Goal: Navigation & Orientation: Find specific page/section

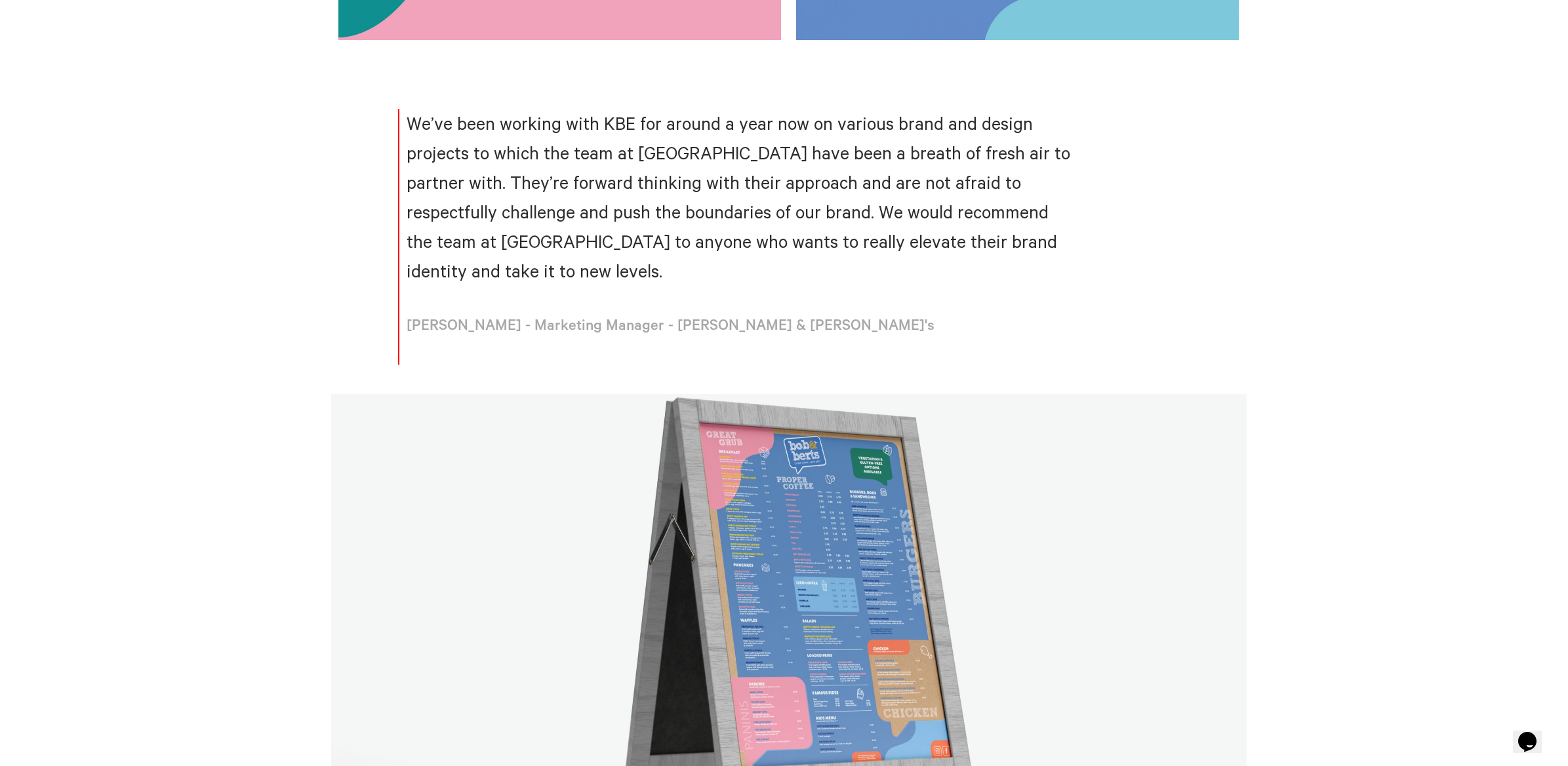
scroll to position [2676, 0]
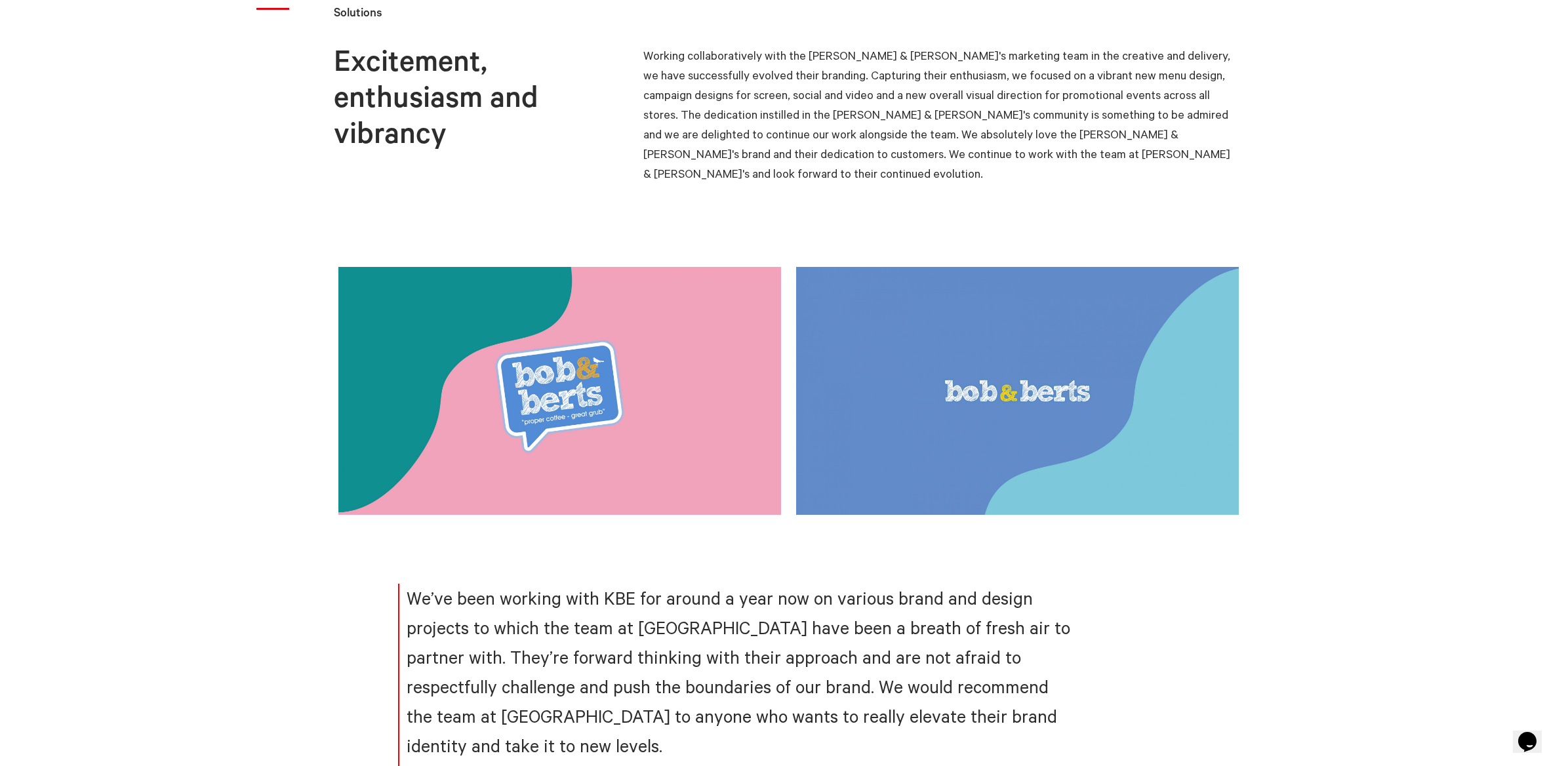
click at [955, 419] on link at bounding box center [1025, 391] width 458 height 248
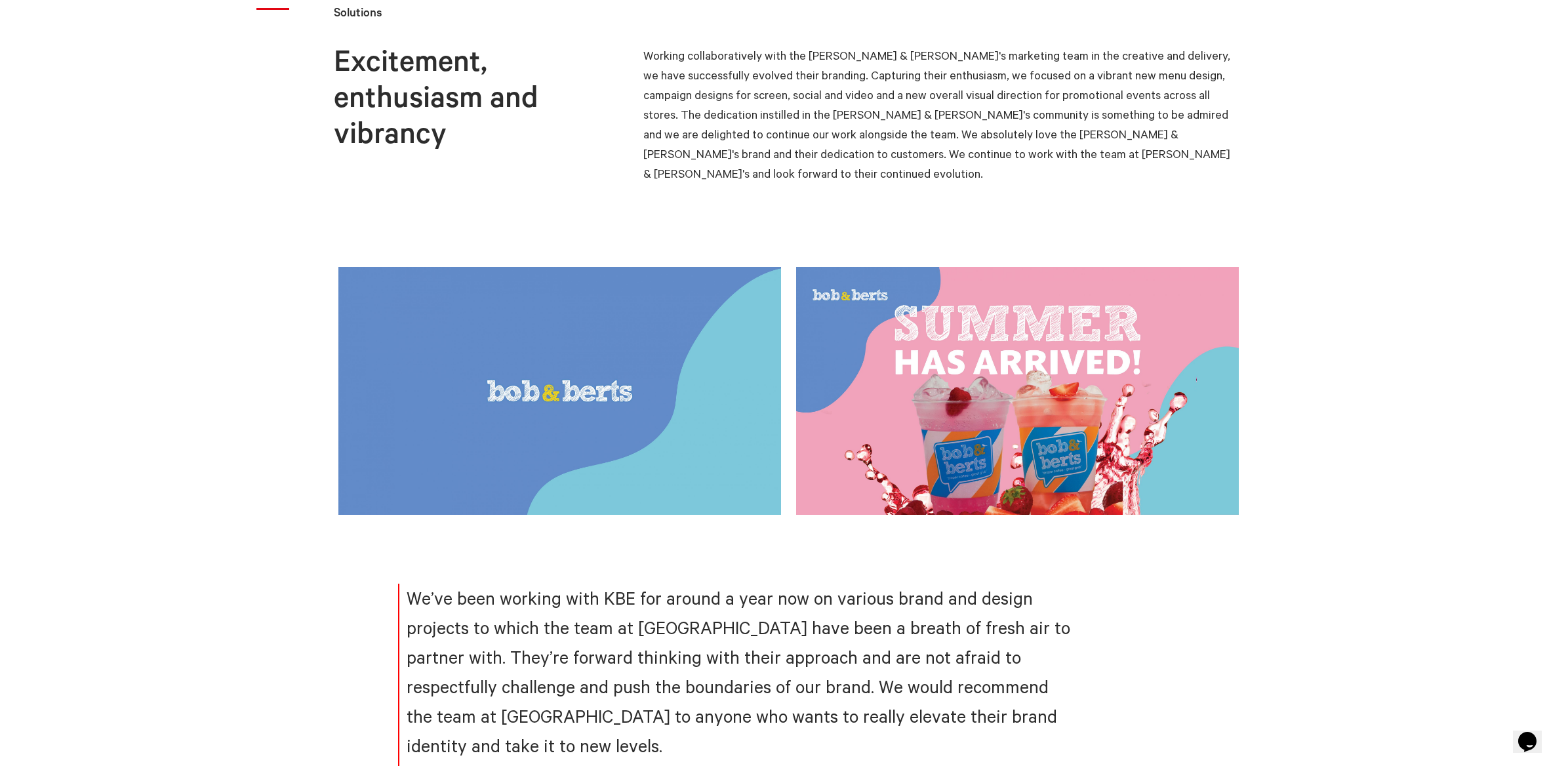
click at [954, 419] on link at bounding box center [1025, 391] width 458 height 248
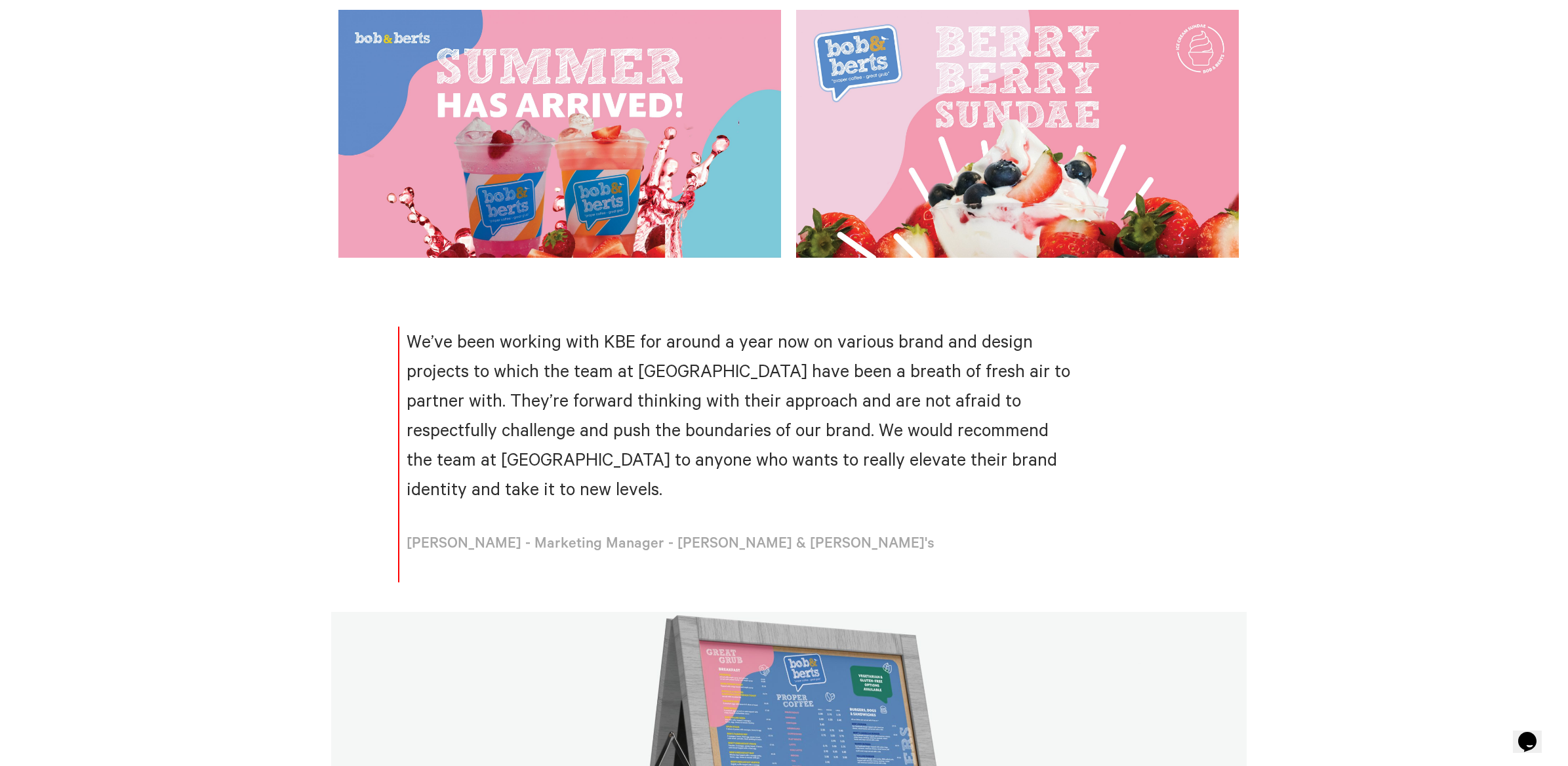
scroll to position [2460, 0]
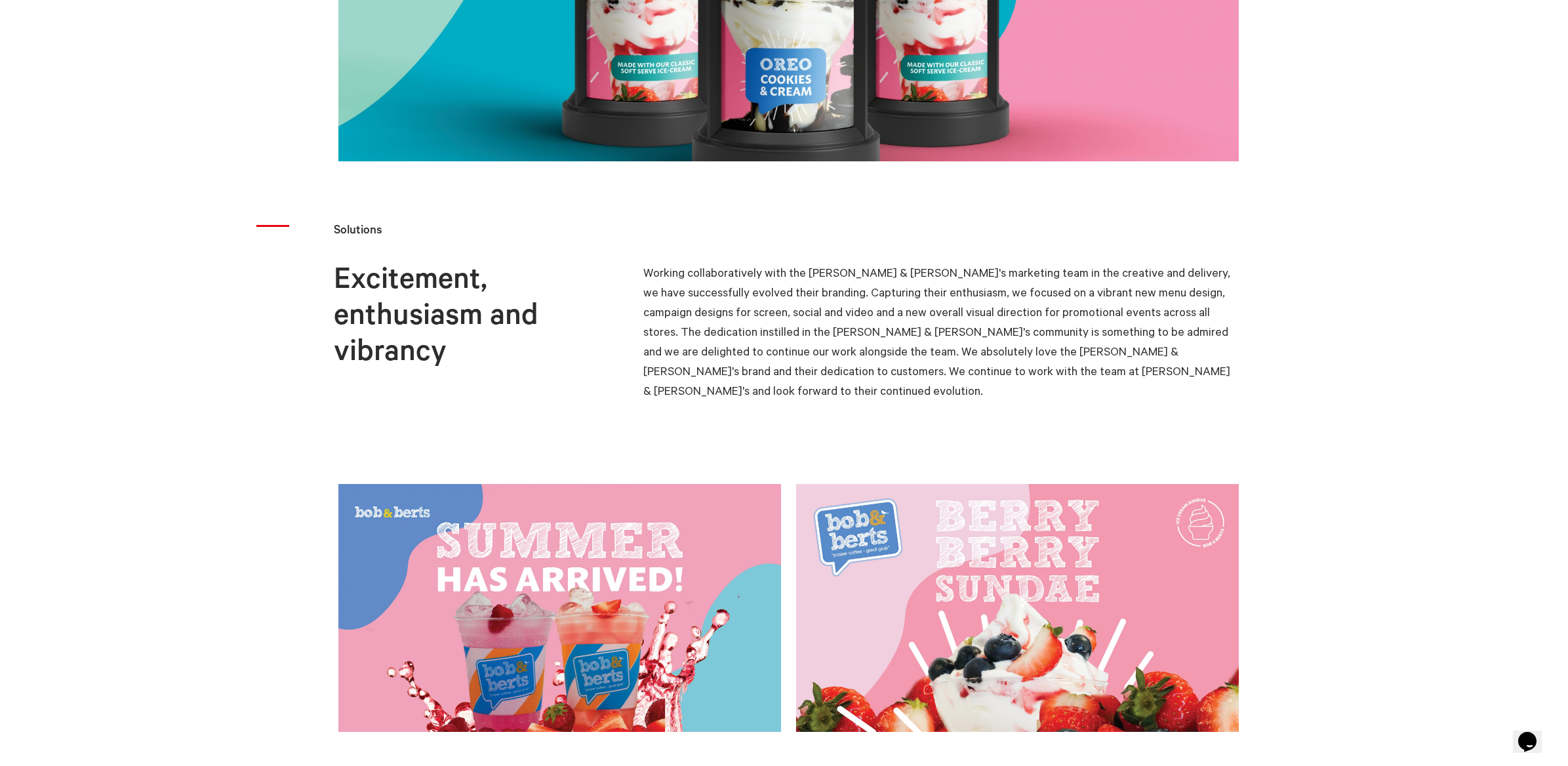
click at [1111, 536] on link at bounding box center [1025, 608] width 458 height 248
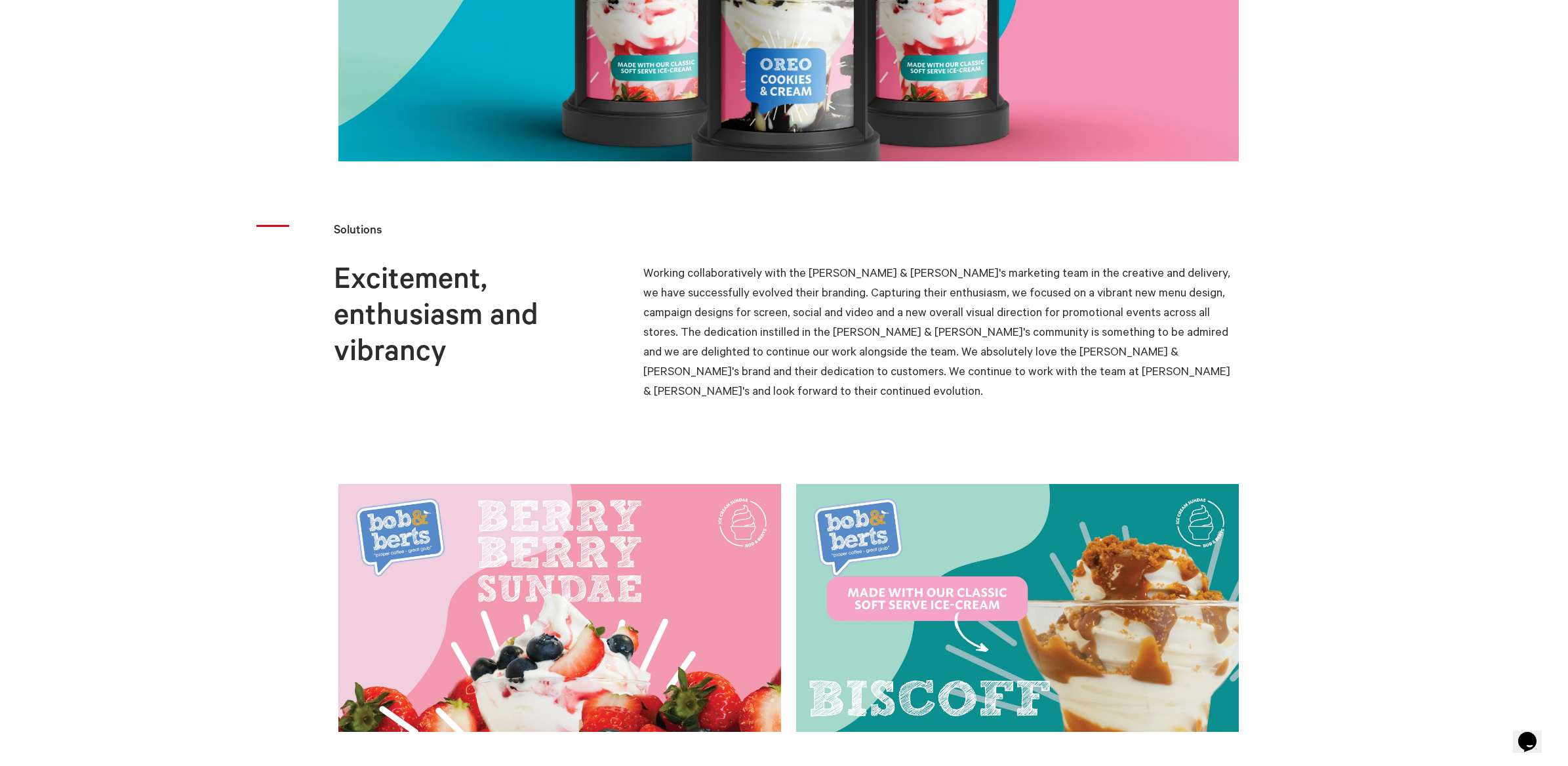
click at [1108, 536] on link at bounding box center [1025, 608] width 458 height 248
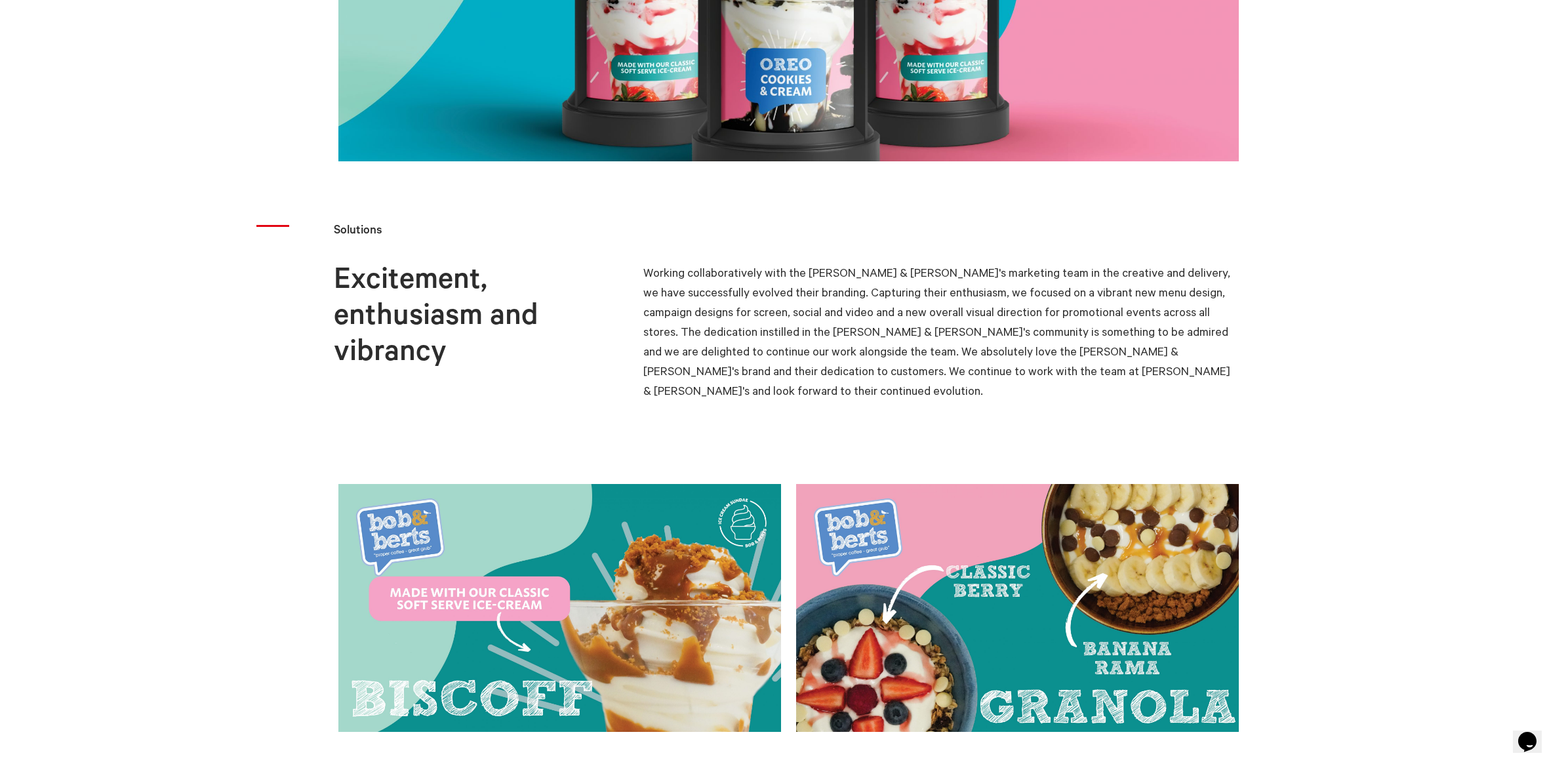
click at [1108, 536] on link at bounding box center [1025, 608] width 458 height 248
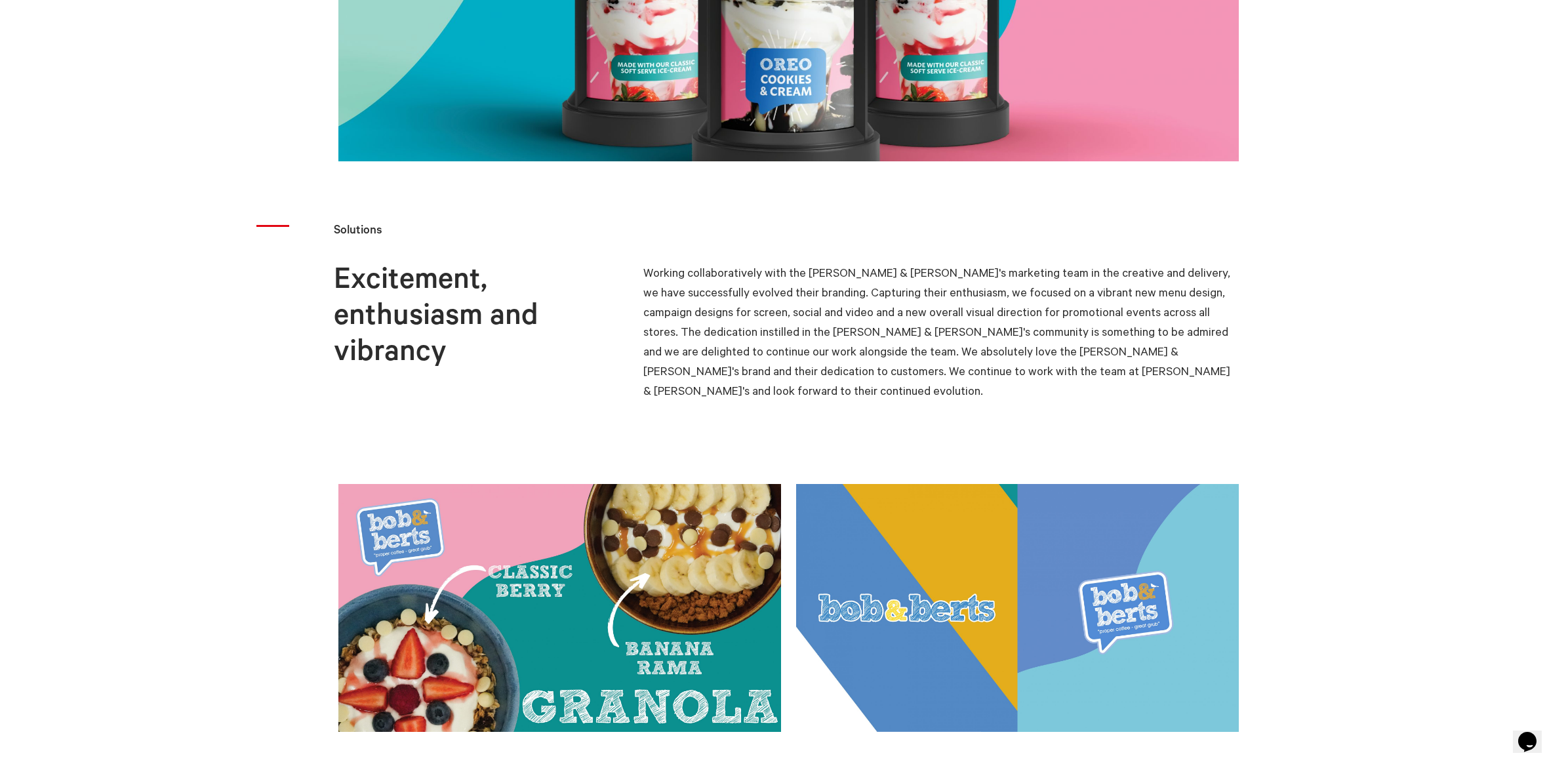
click at [1108, 536] on link at bounding box center [1025, 608] width 458 height 248
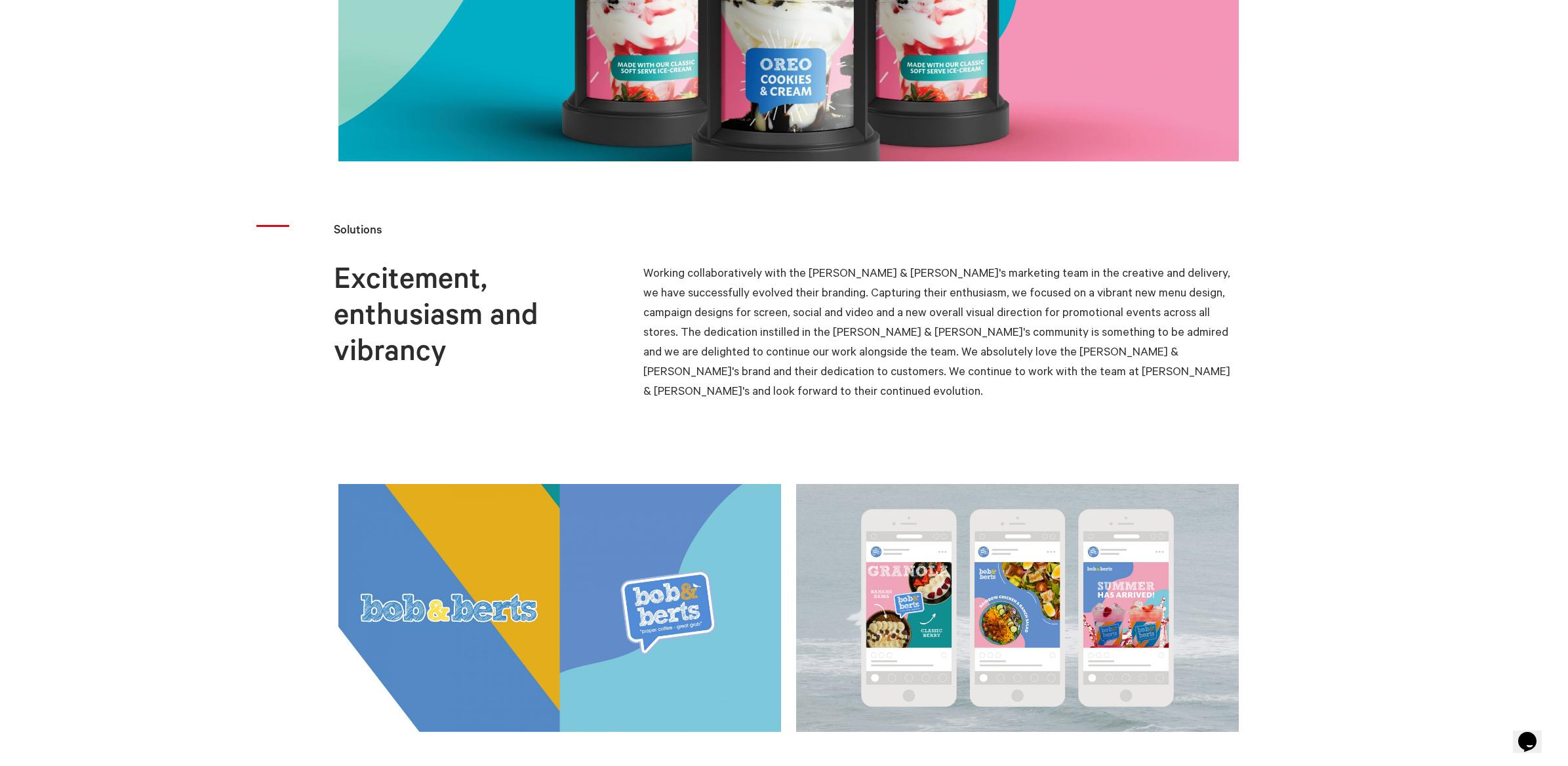
click at [1108, 536] on link at bounding box center [1025, 608] width 458 height 248
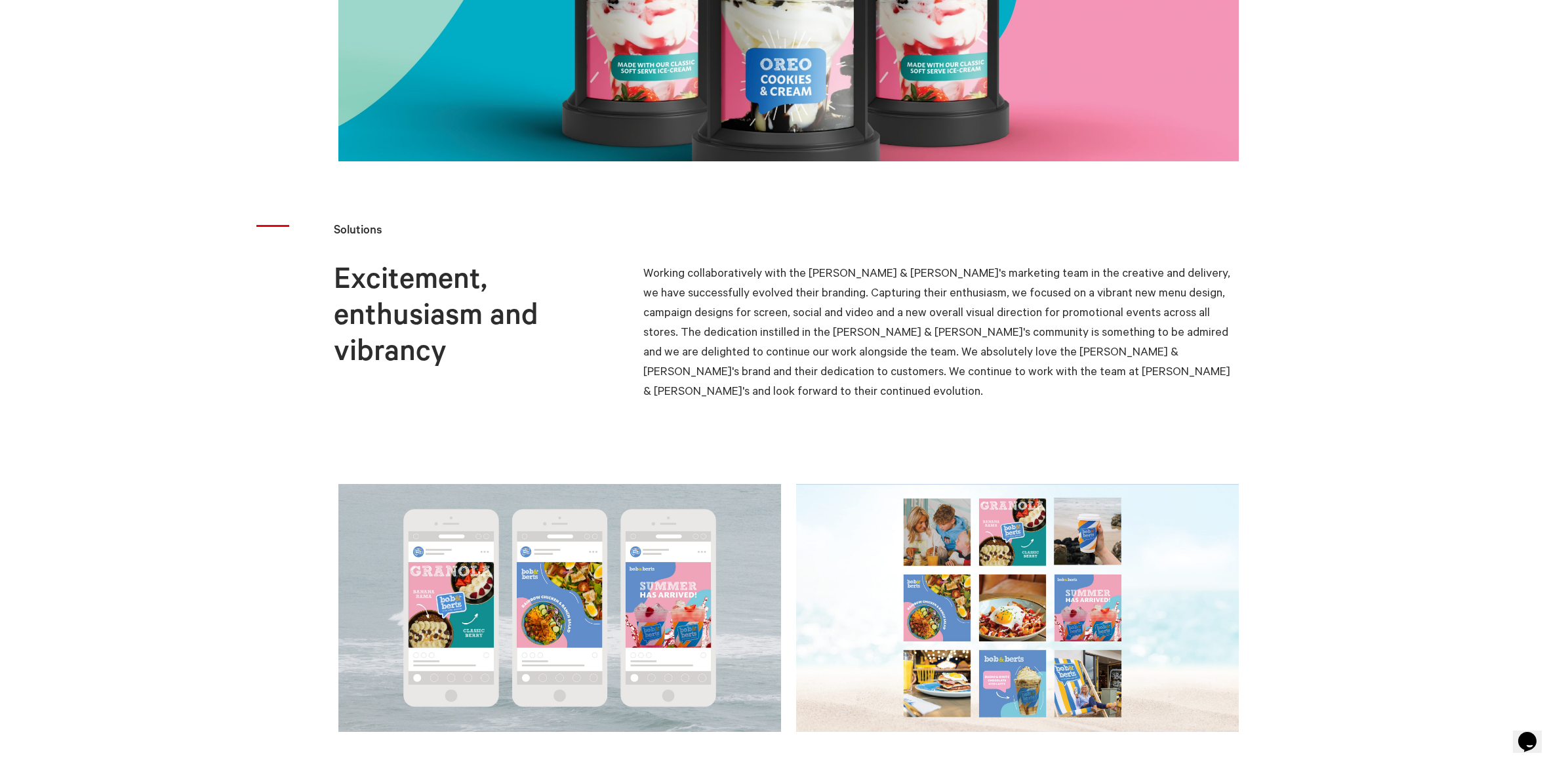
click at [1108, 536] on link at bounding box center [1025, 608] width 458 height 248
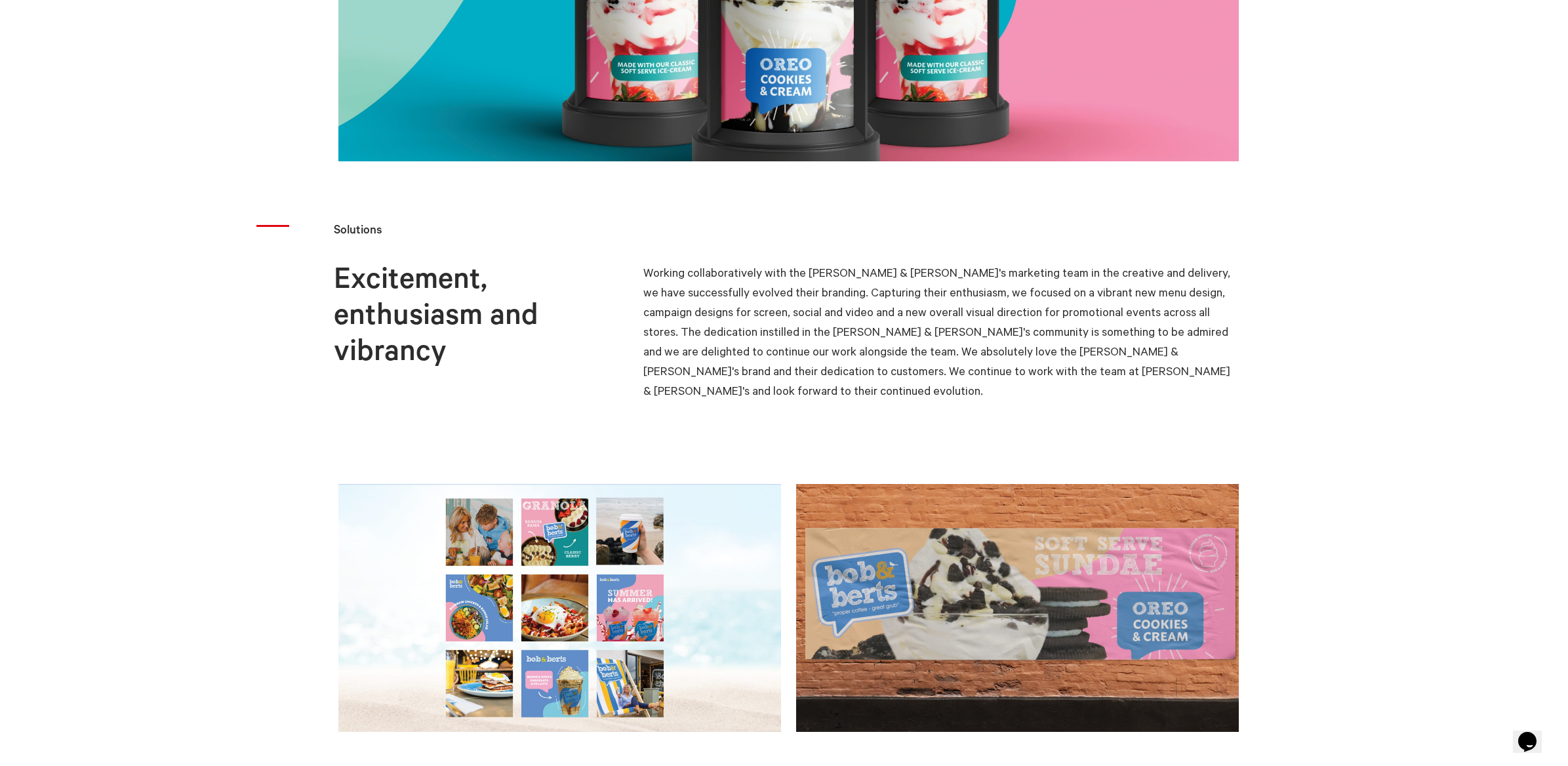
click at [1108, 536] on link at bounding box center [1025, 608] width 458 height 248
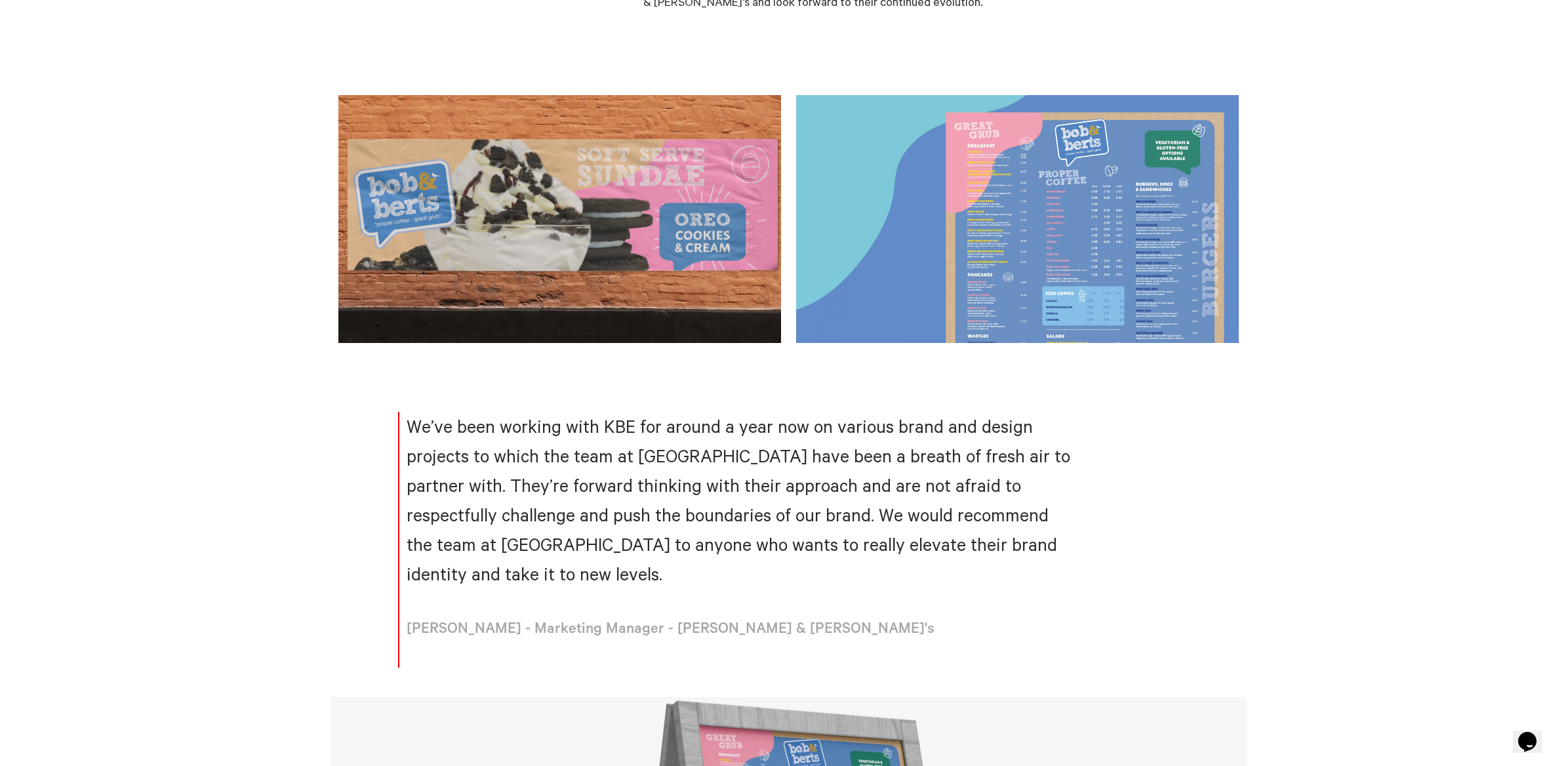
scroll to position [2746, 0]
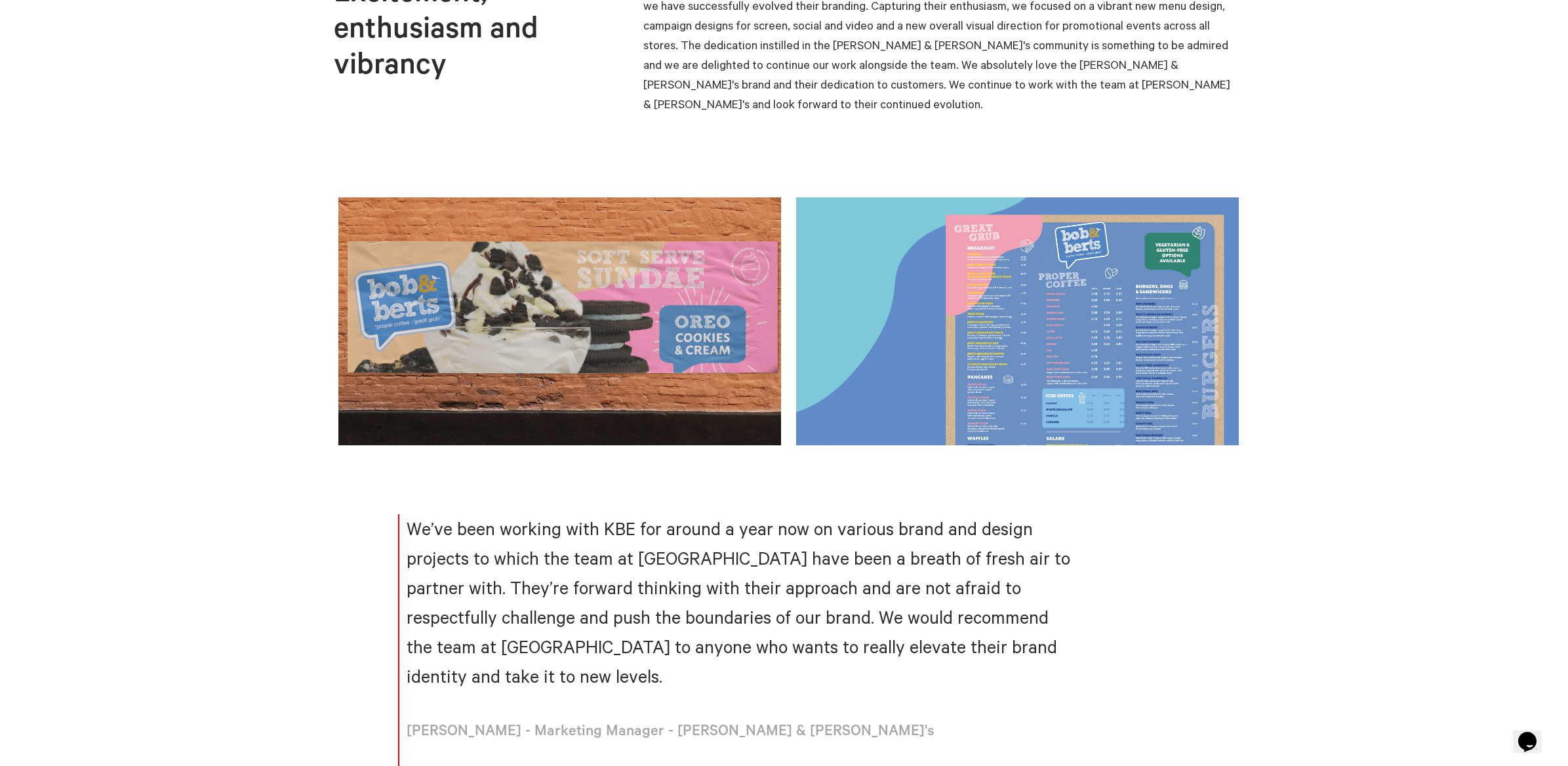
click at [1133, 365] on link at bounding box center [1025, 322] width 458 height 248
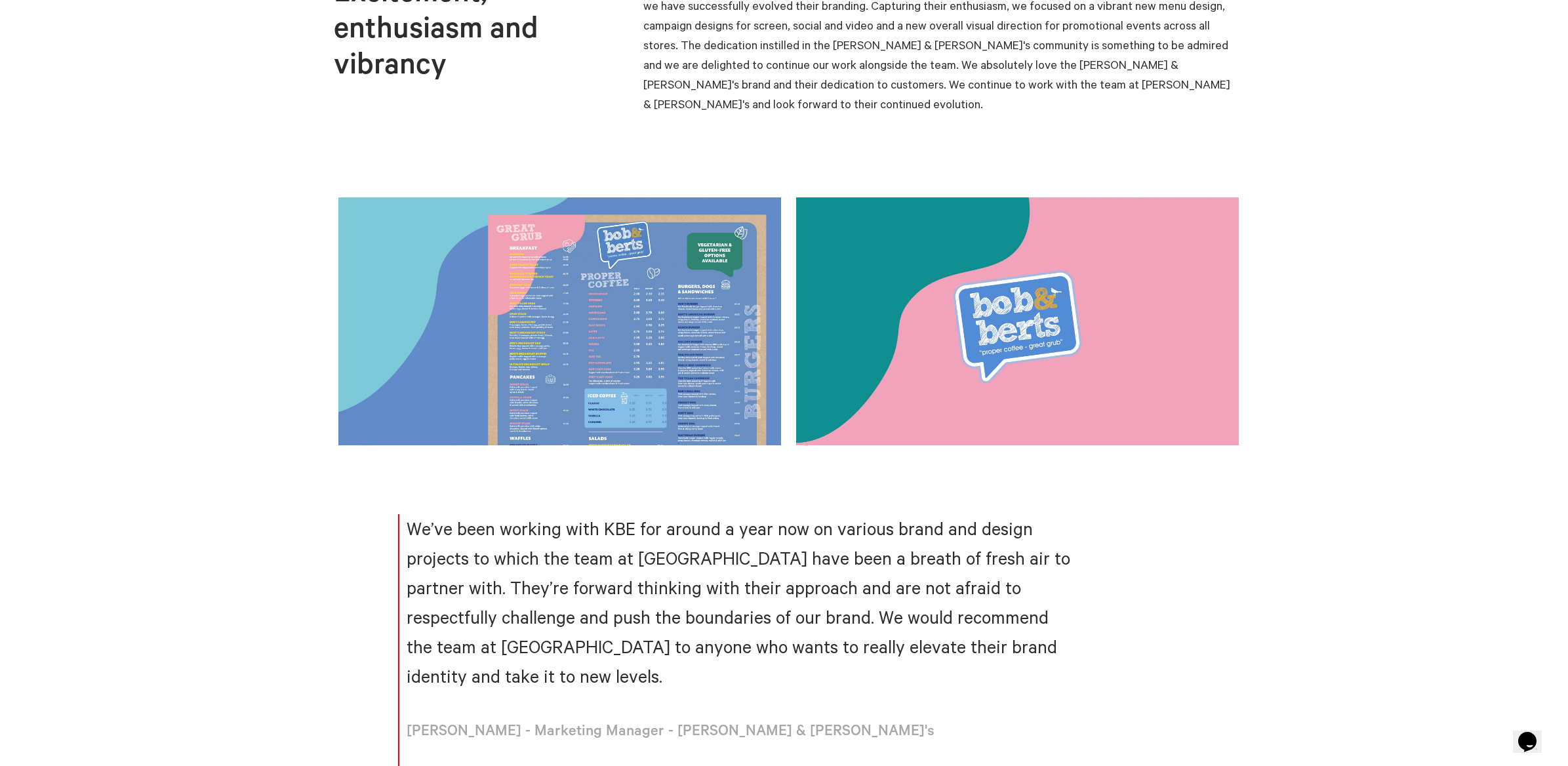
click at [1133, 365] on link at bounding box center [1025, 322] width 458 height 248
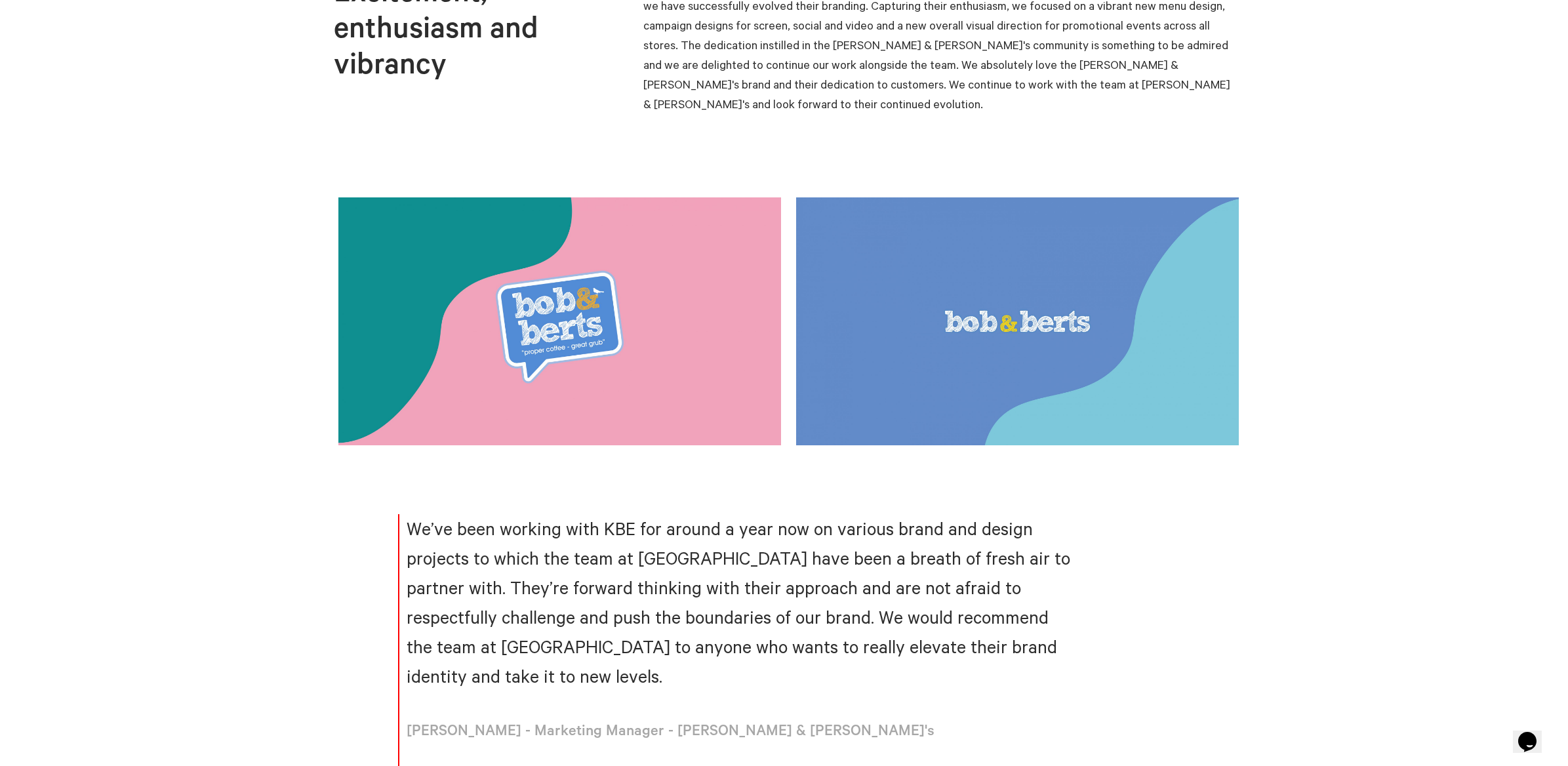
click at [1133, 365] on link at bounding box center [1025, 322] width 458 height 248
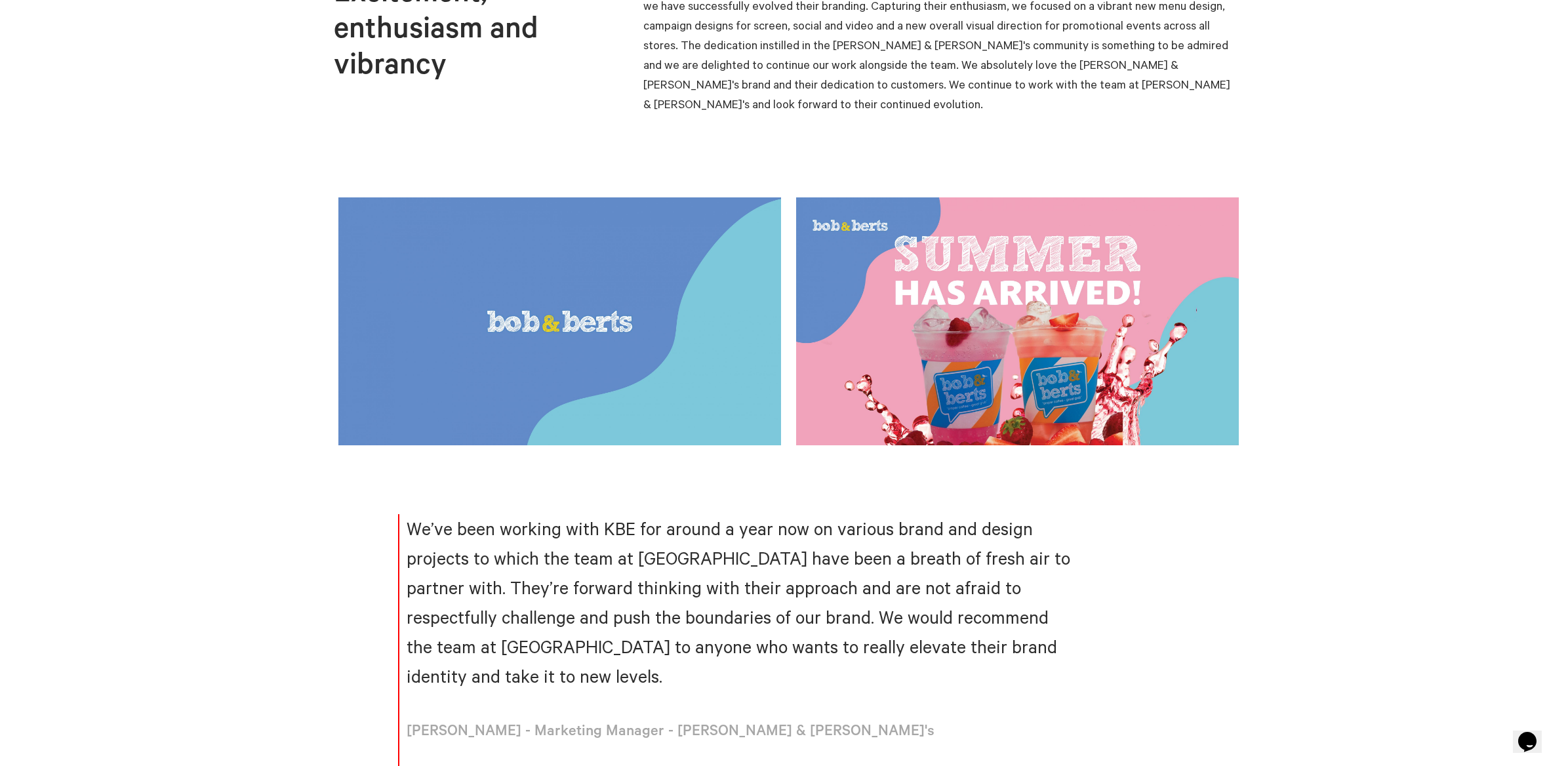
click at [1133, 365] on link at bounding box center [1025, 322] width 458 height 248
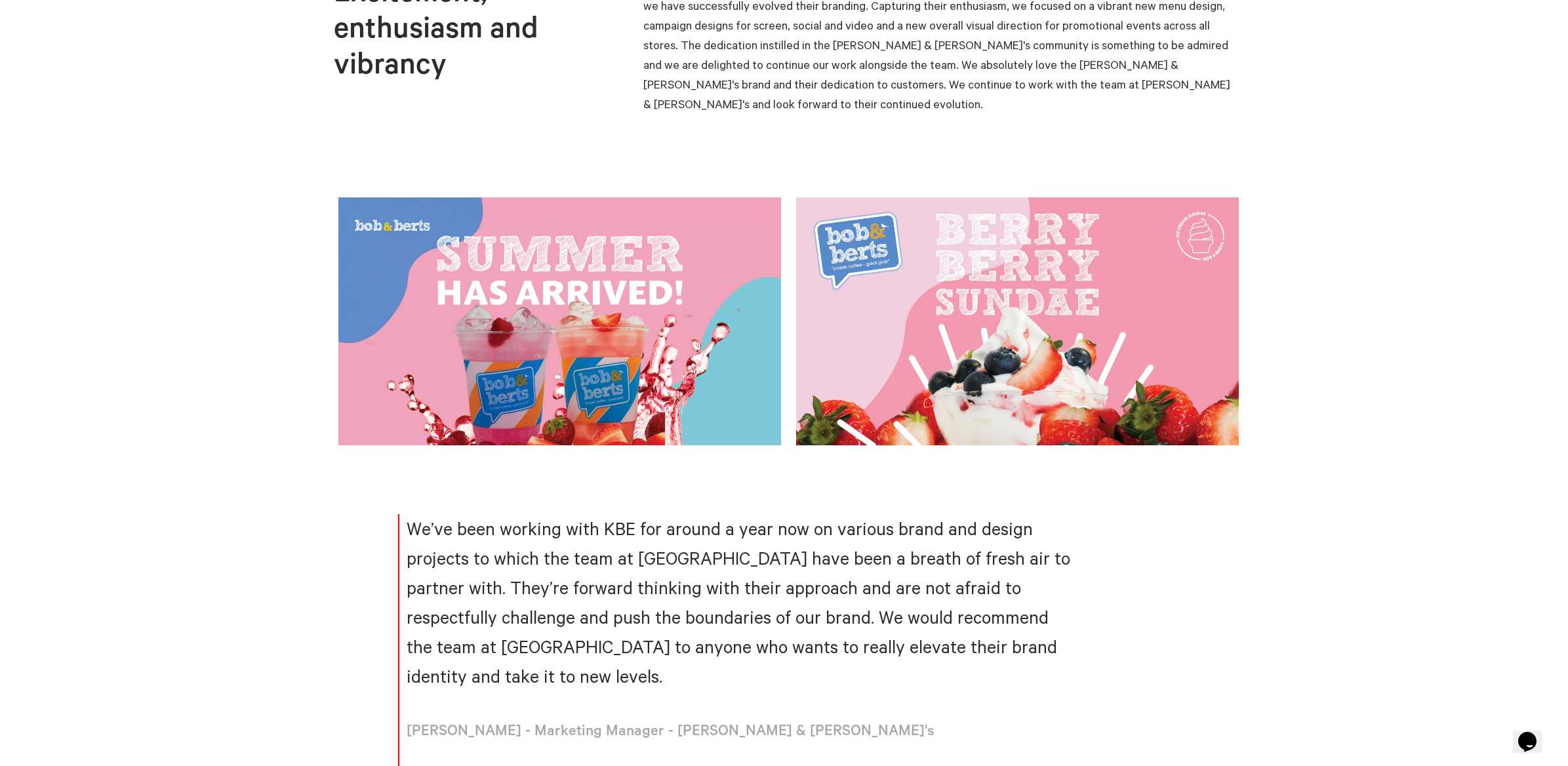
click at [1133, 365] on link at bounding box center [1025, 322] width 458 height 248
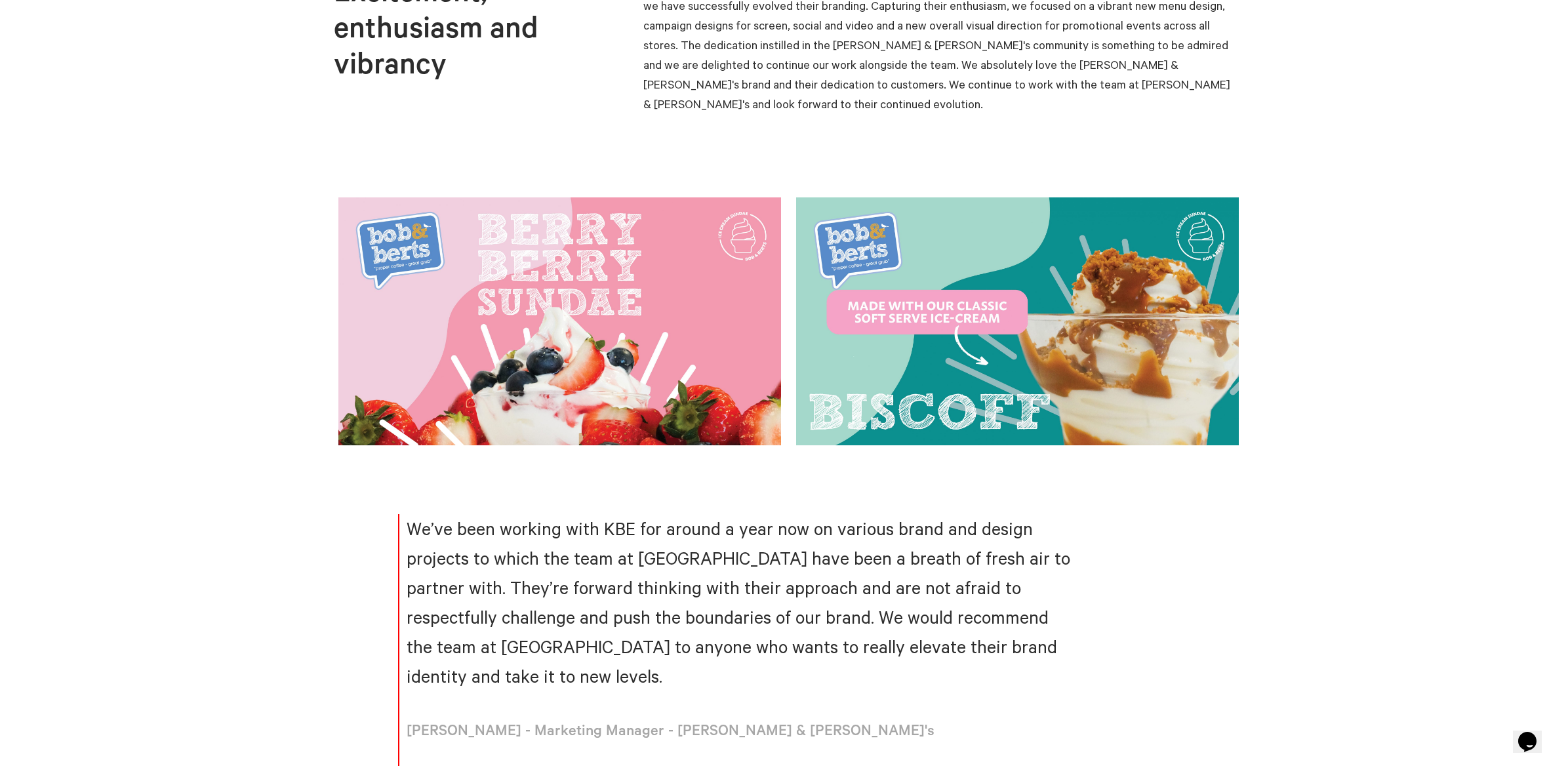
click at [1132, 365] on link at bounding box center [1025, 322] width 458 height 248
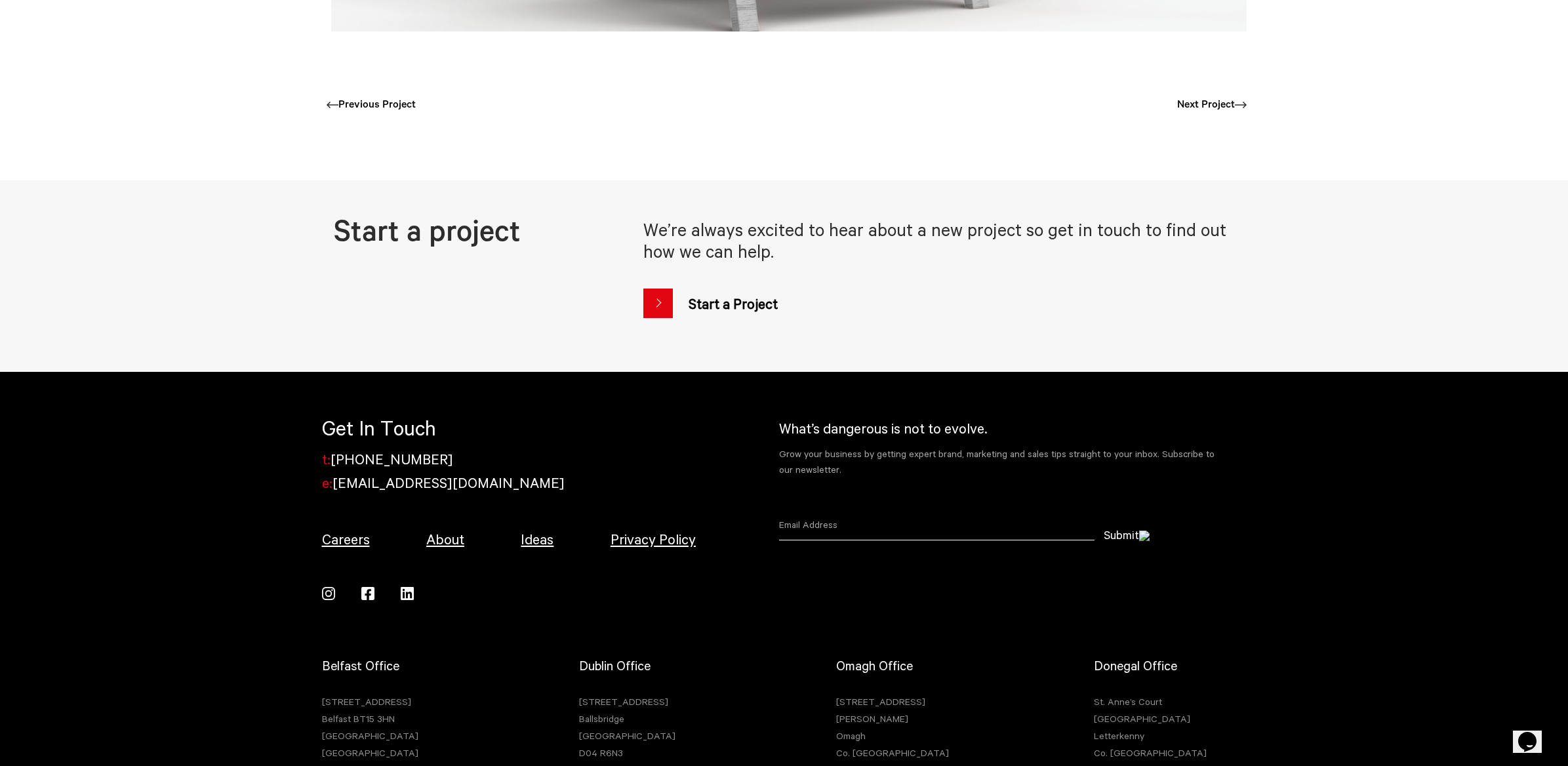
scroll to position [3572, 0]
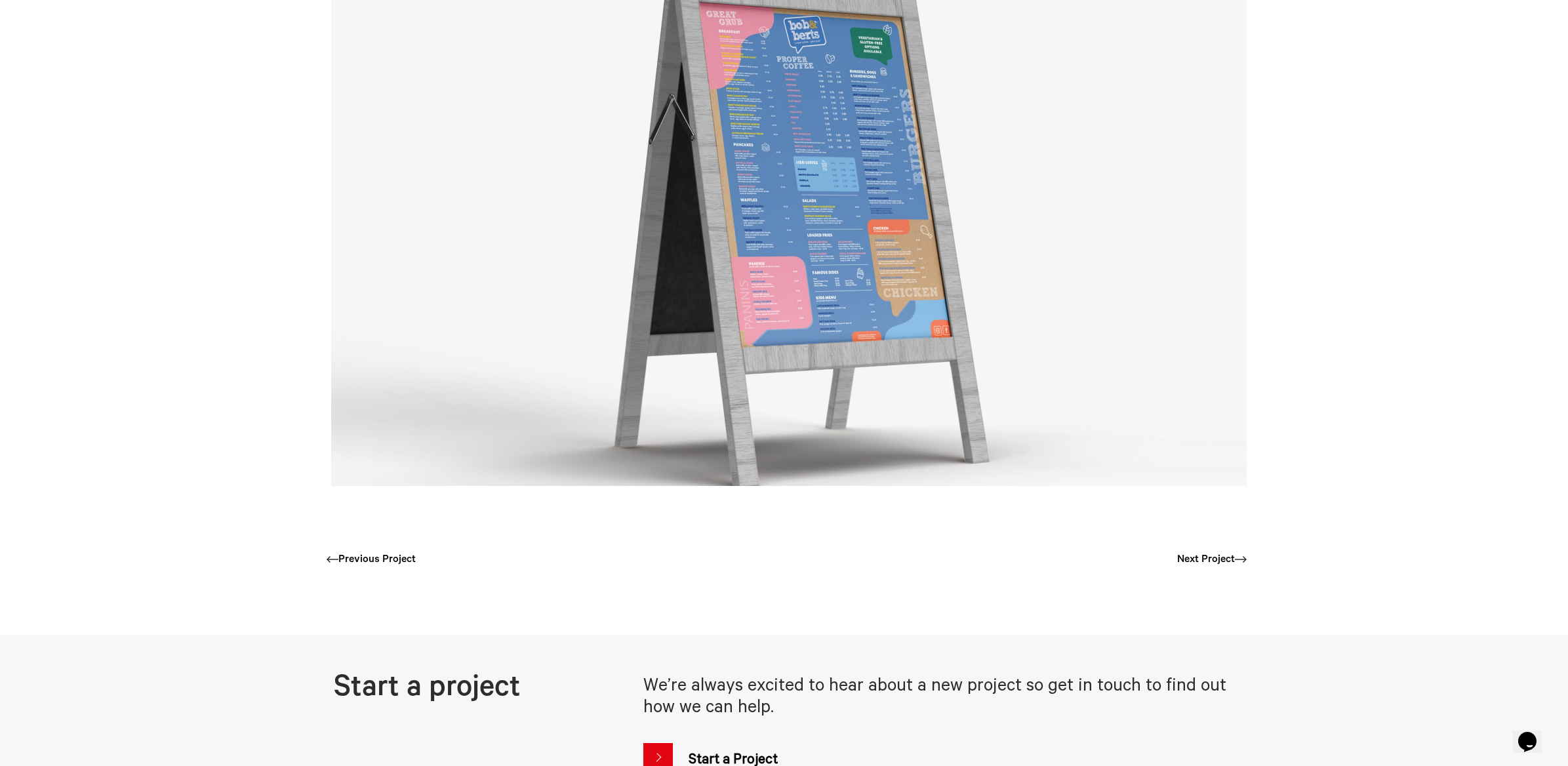
click at [1212, 512] on div "Previous Project Next Project" at bounding box center [784, 560] width 924 height 97
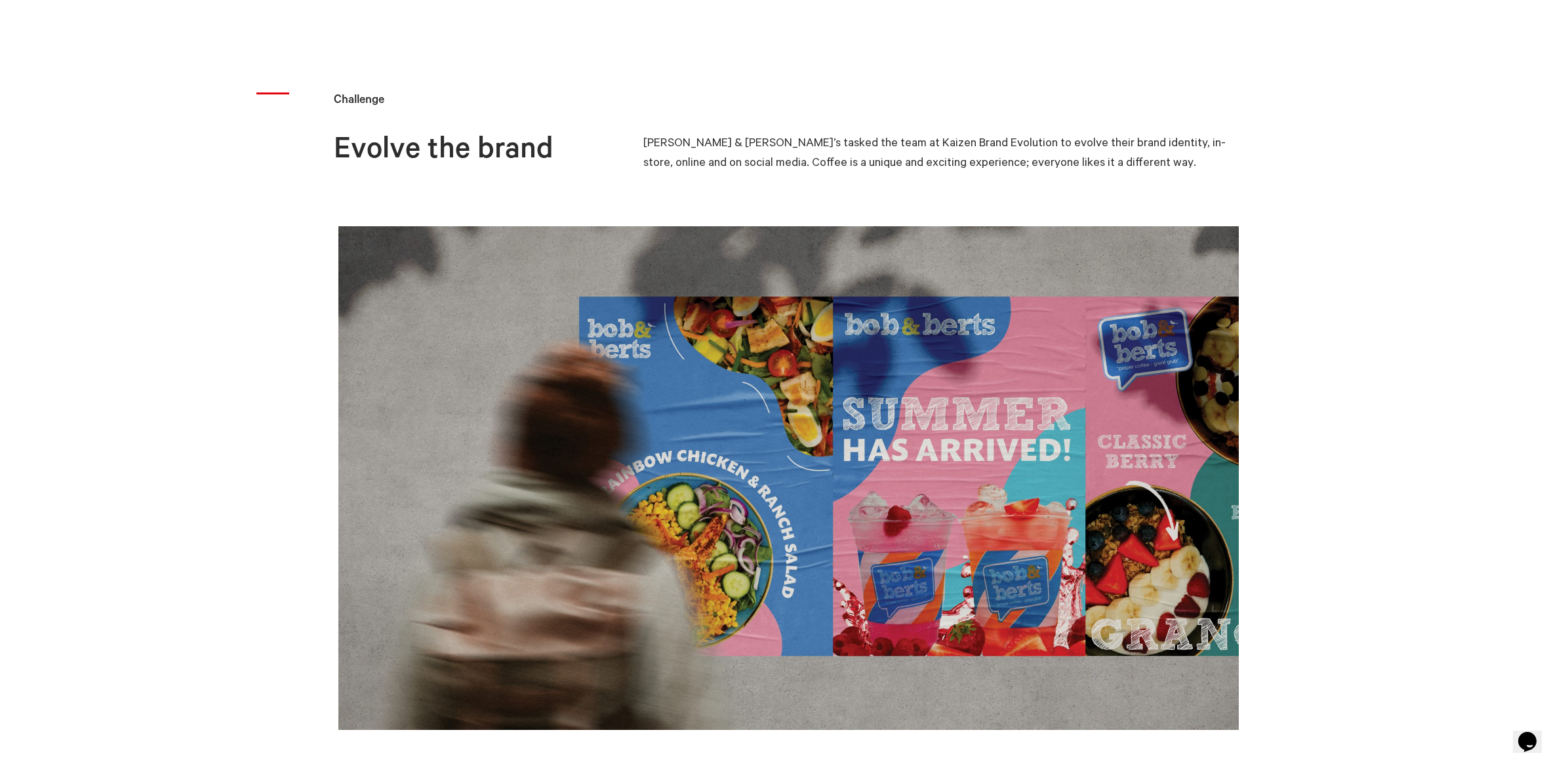
click at [1073, 501] on img at bounding box center [788, 478] width 900 height 503
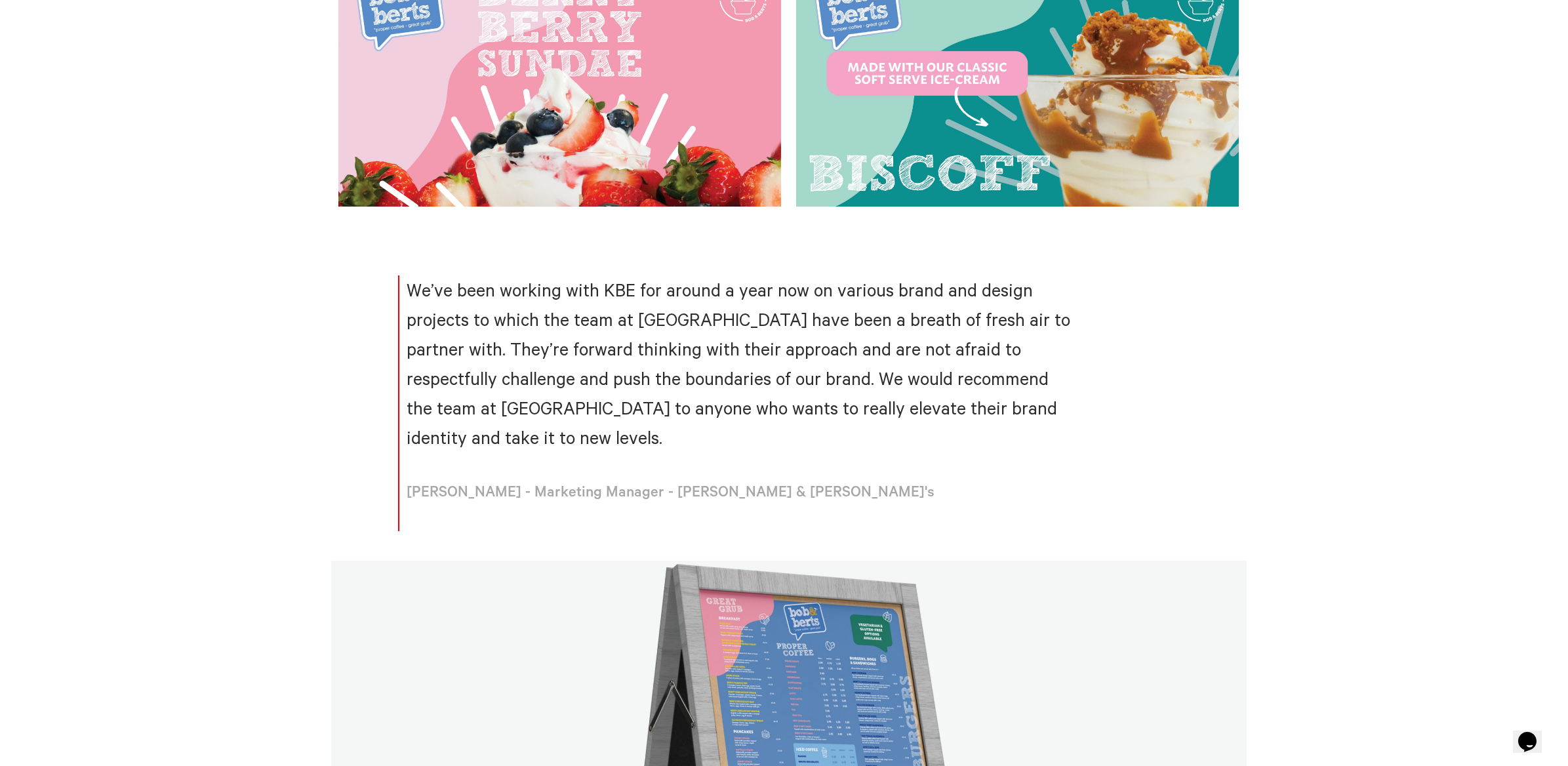
scroll to position [2510, 0]
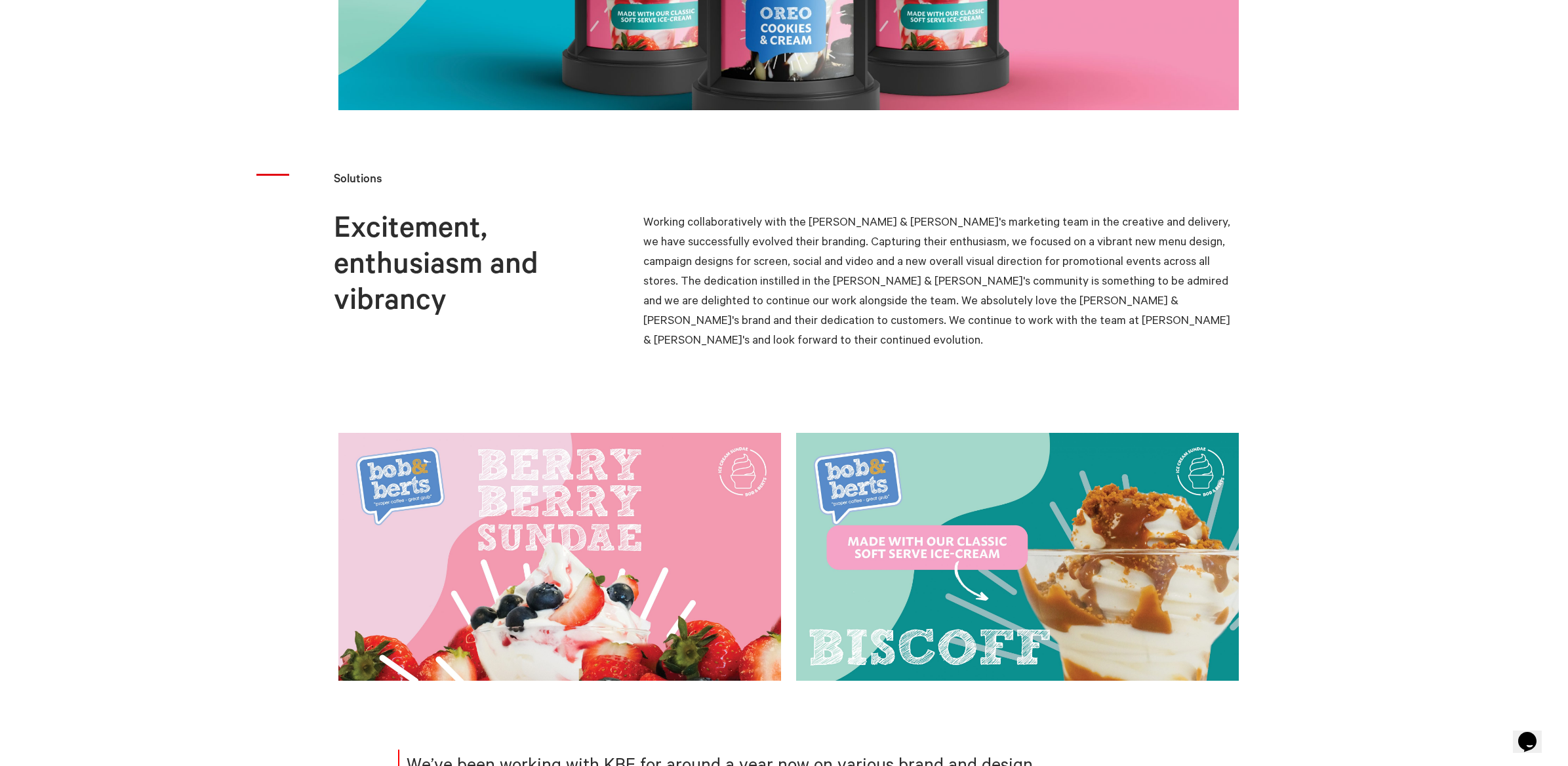
click at [1095, 529] on link at bounding box center [1025, 557] width 458 height 248
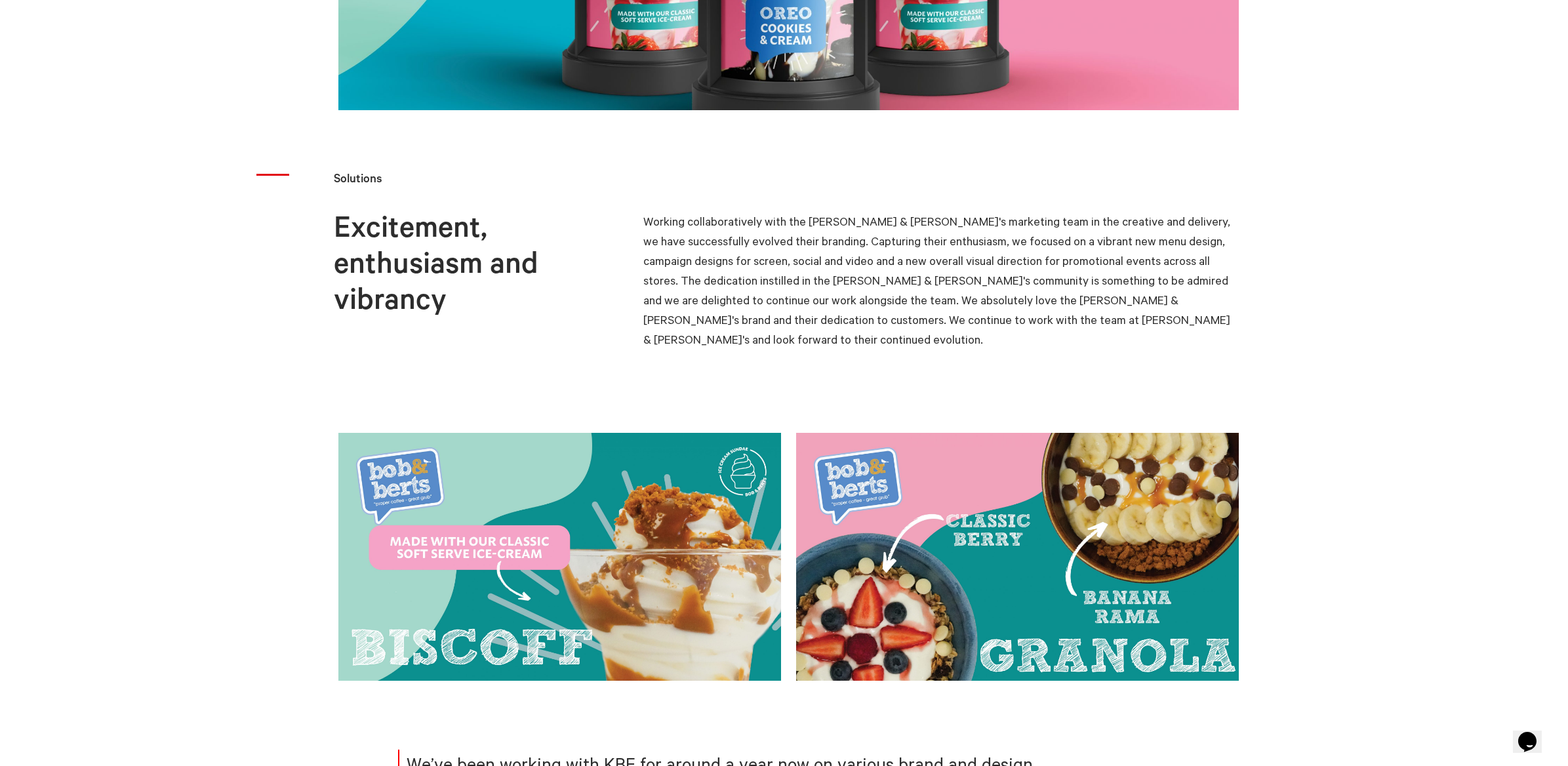
click at [1095, 529] on link at bounding box center [1025, 557] width 458 height 248
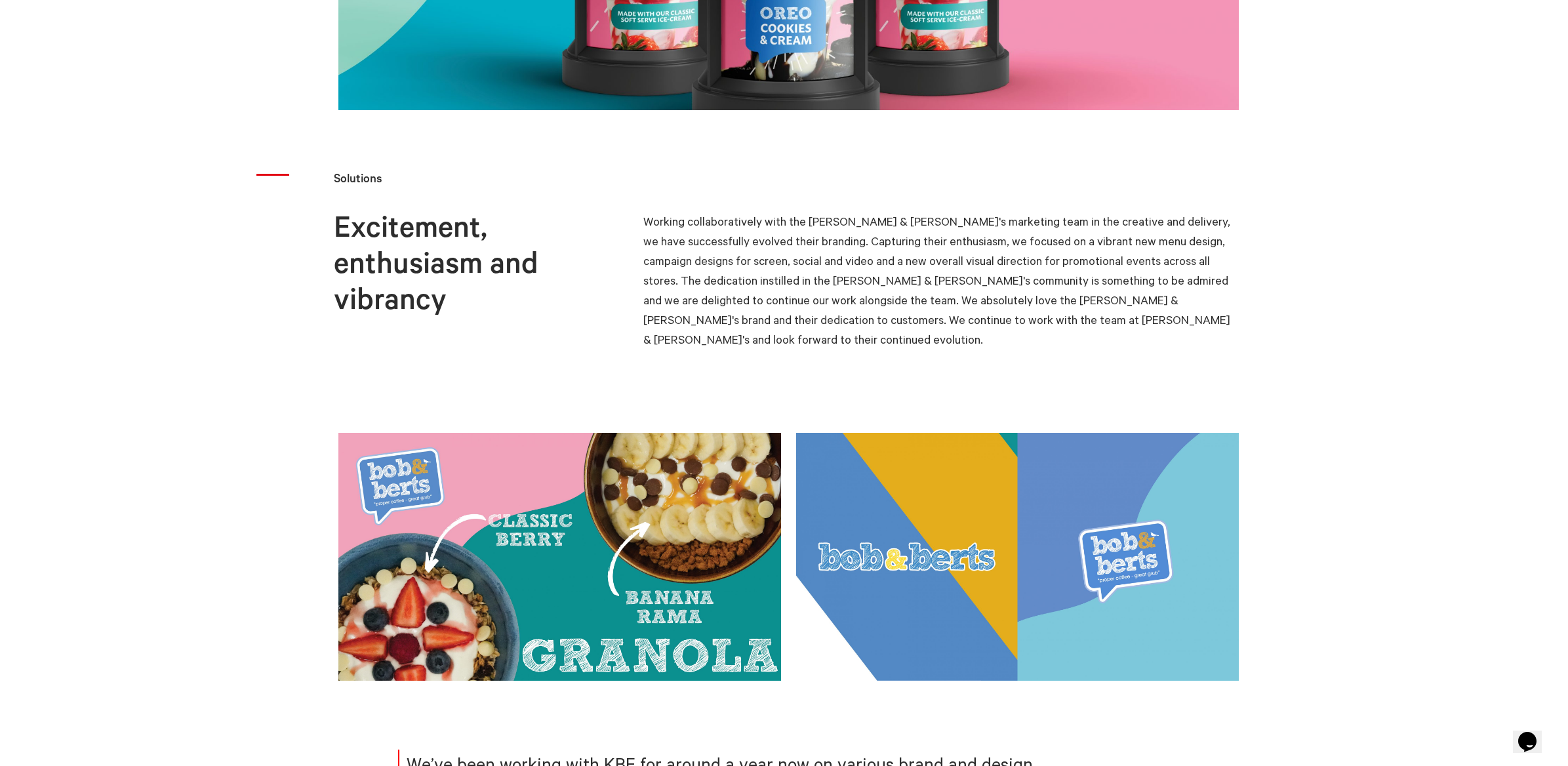
click at [1095, 529] on link at bounding box center [1025, 557] width 458 height 248
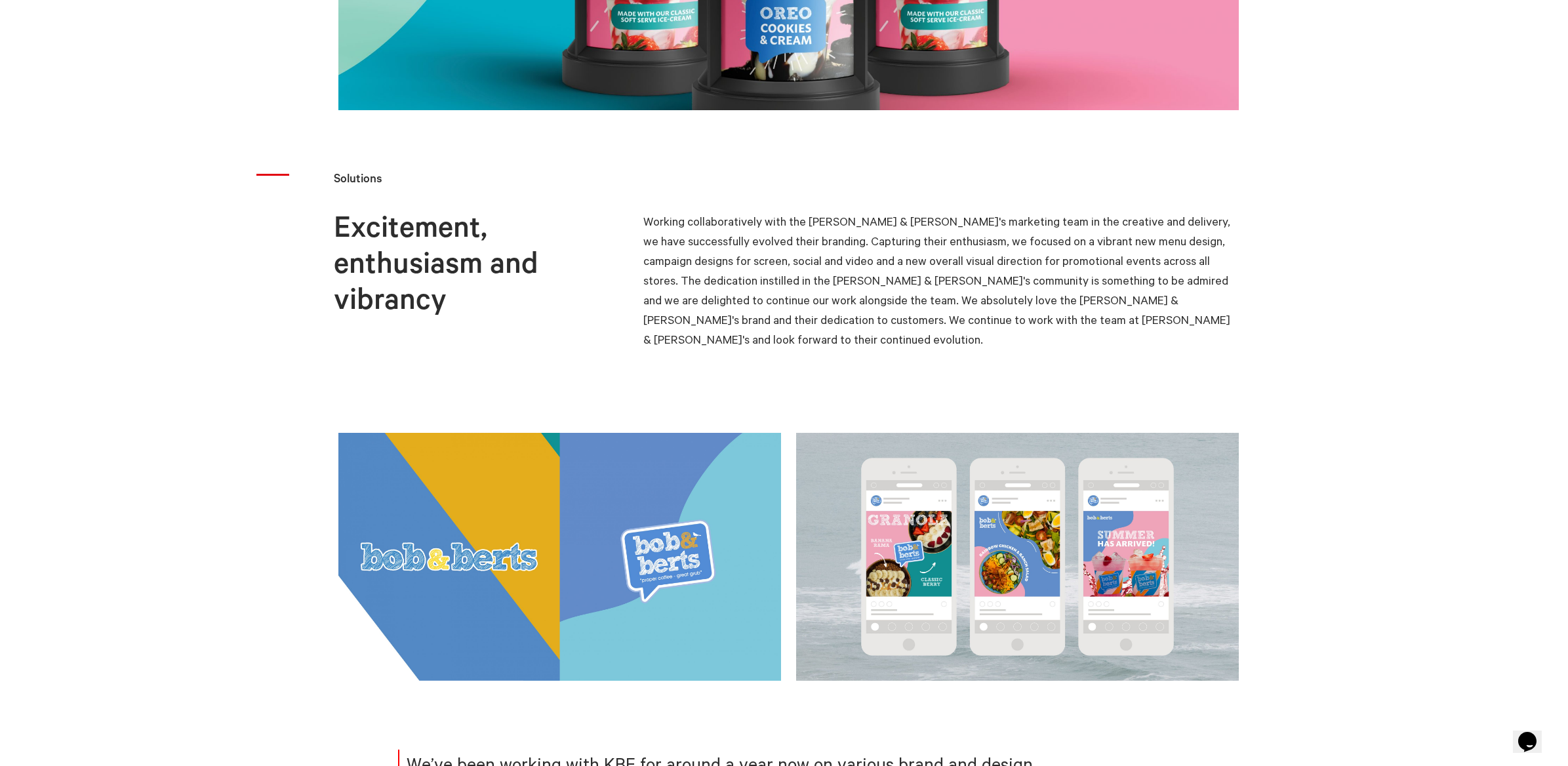
click at [1095, 529] on link at bounding box center [1025, 557] width 458 height 248
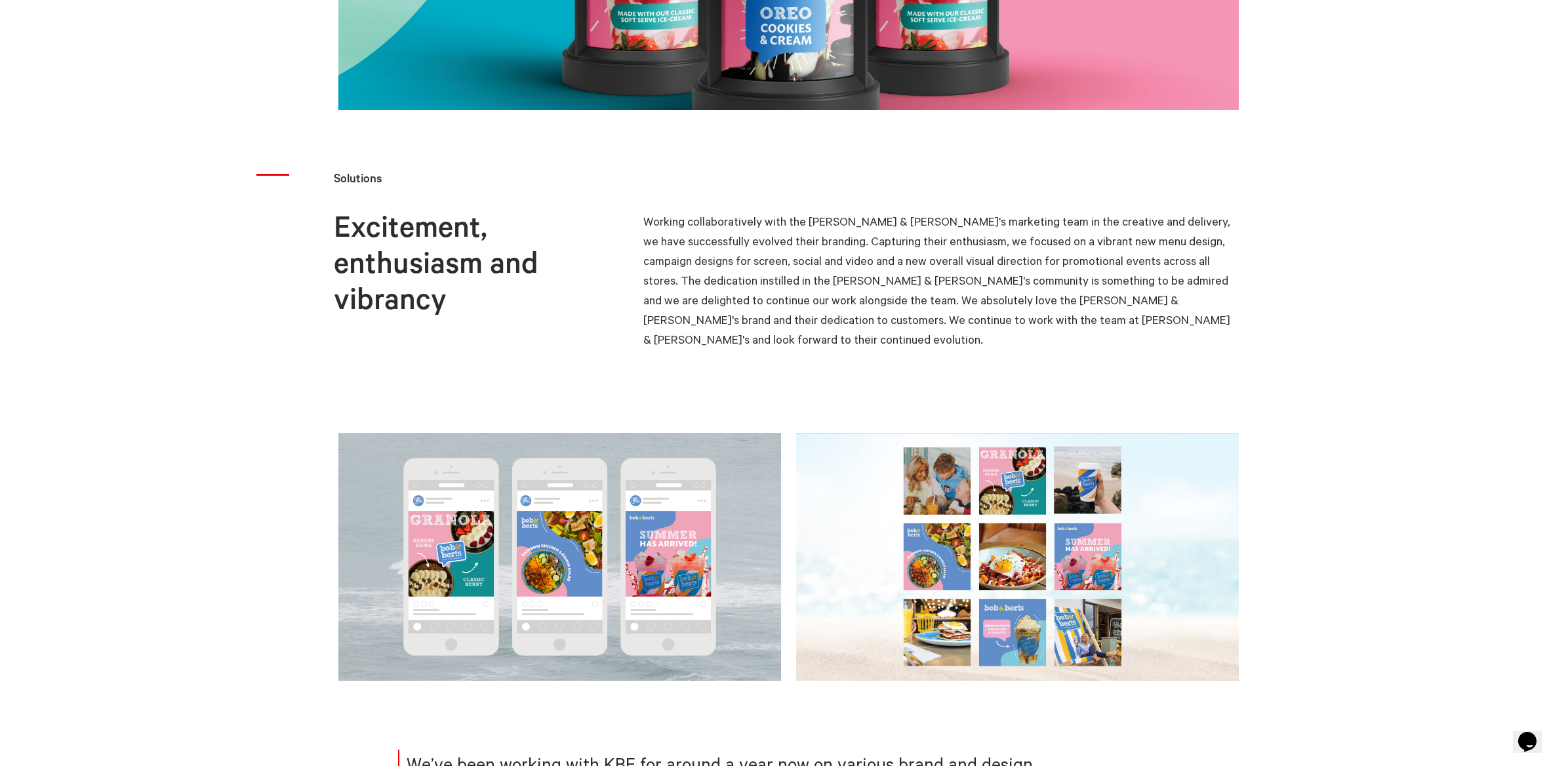
click at [1095, 529] on link at bounding box center [1025, 557] width 458 height 248
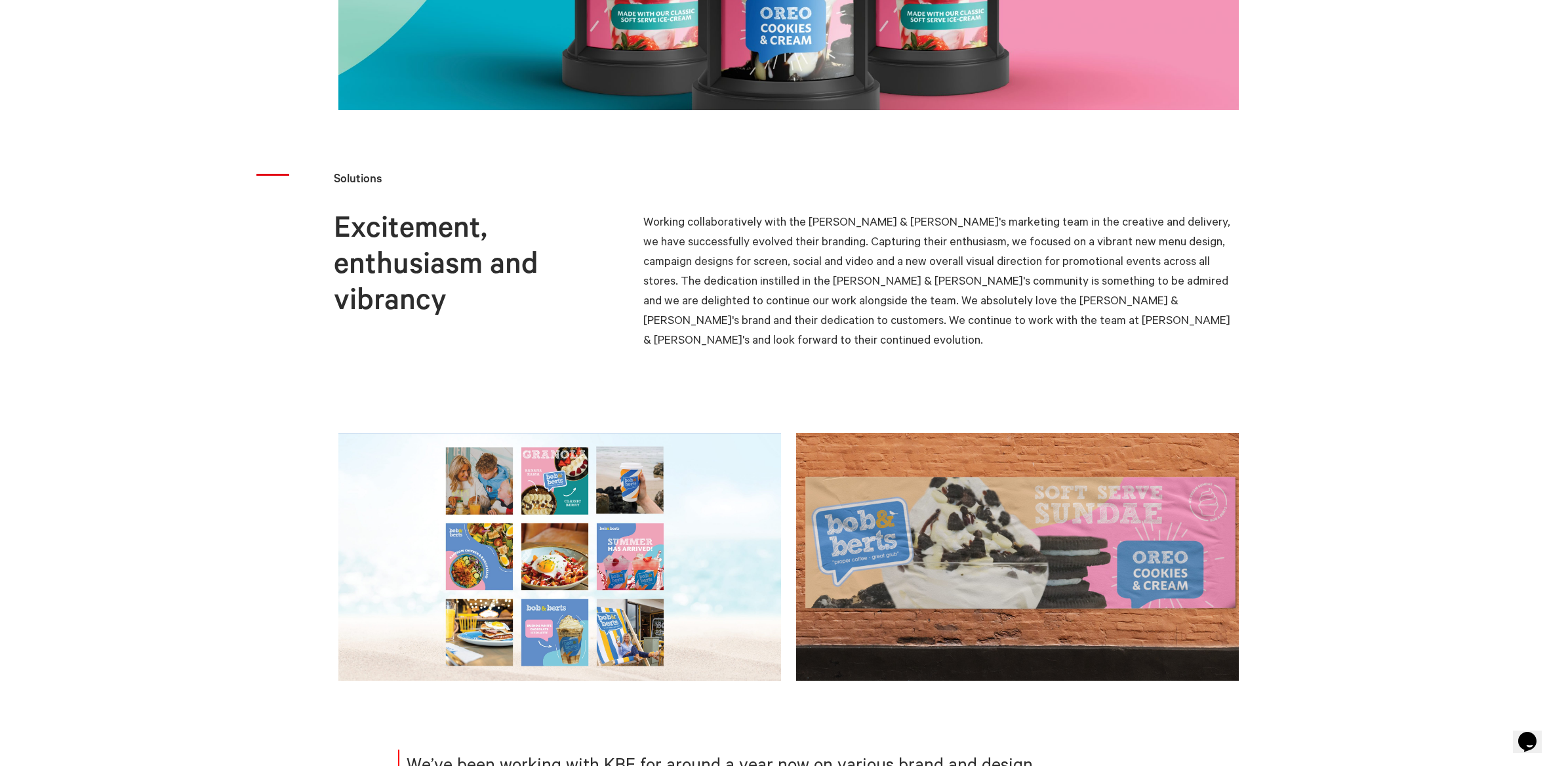
click at [1095, 529] on link at bounding box center [1025, 557] width 458 height 248
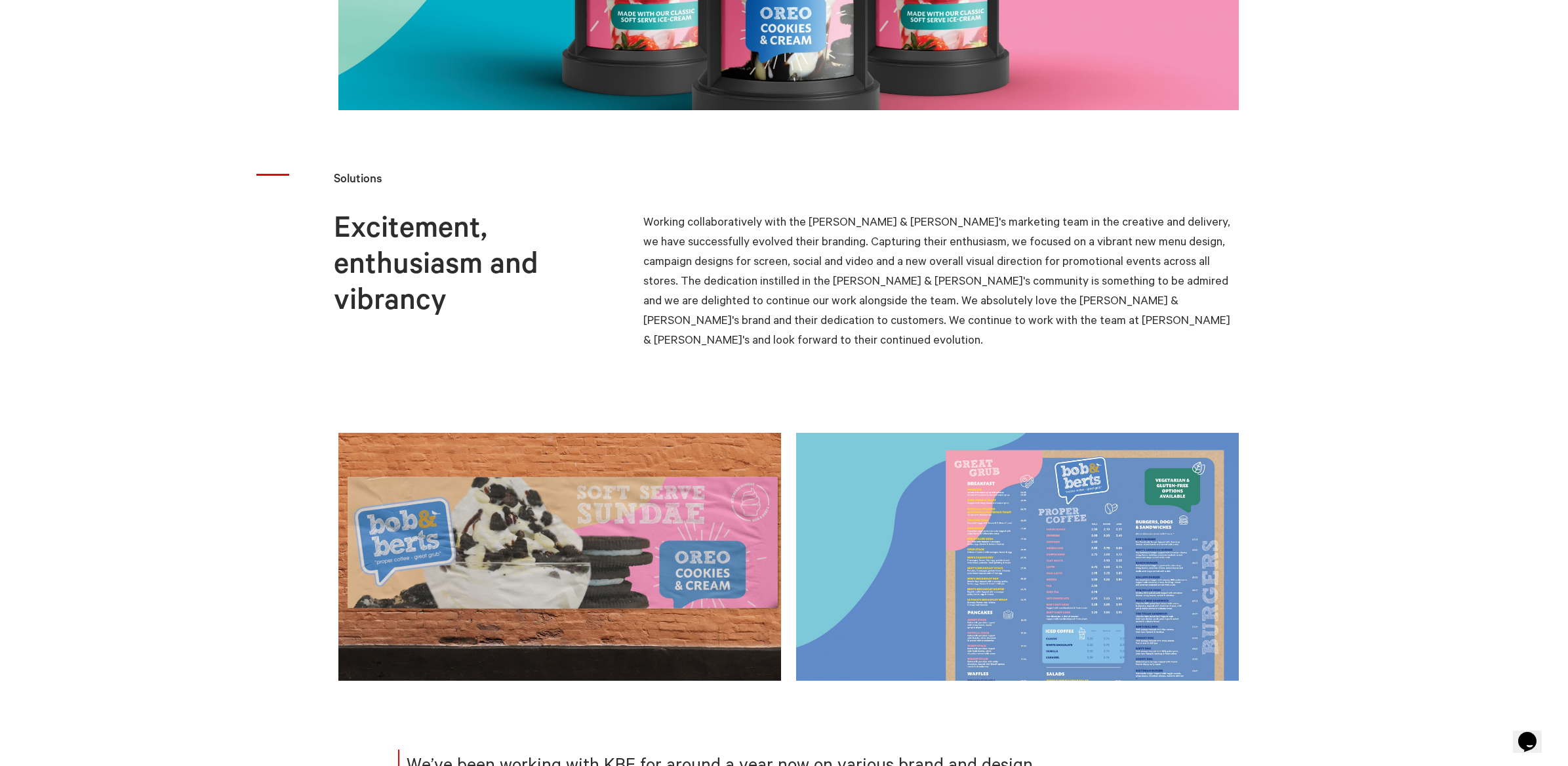
click at [1095, 529] on link at bounding box center [1025, 557] width 458 height 248
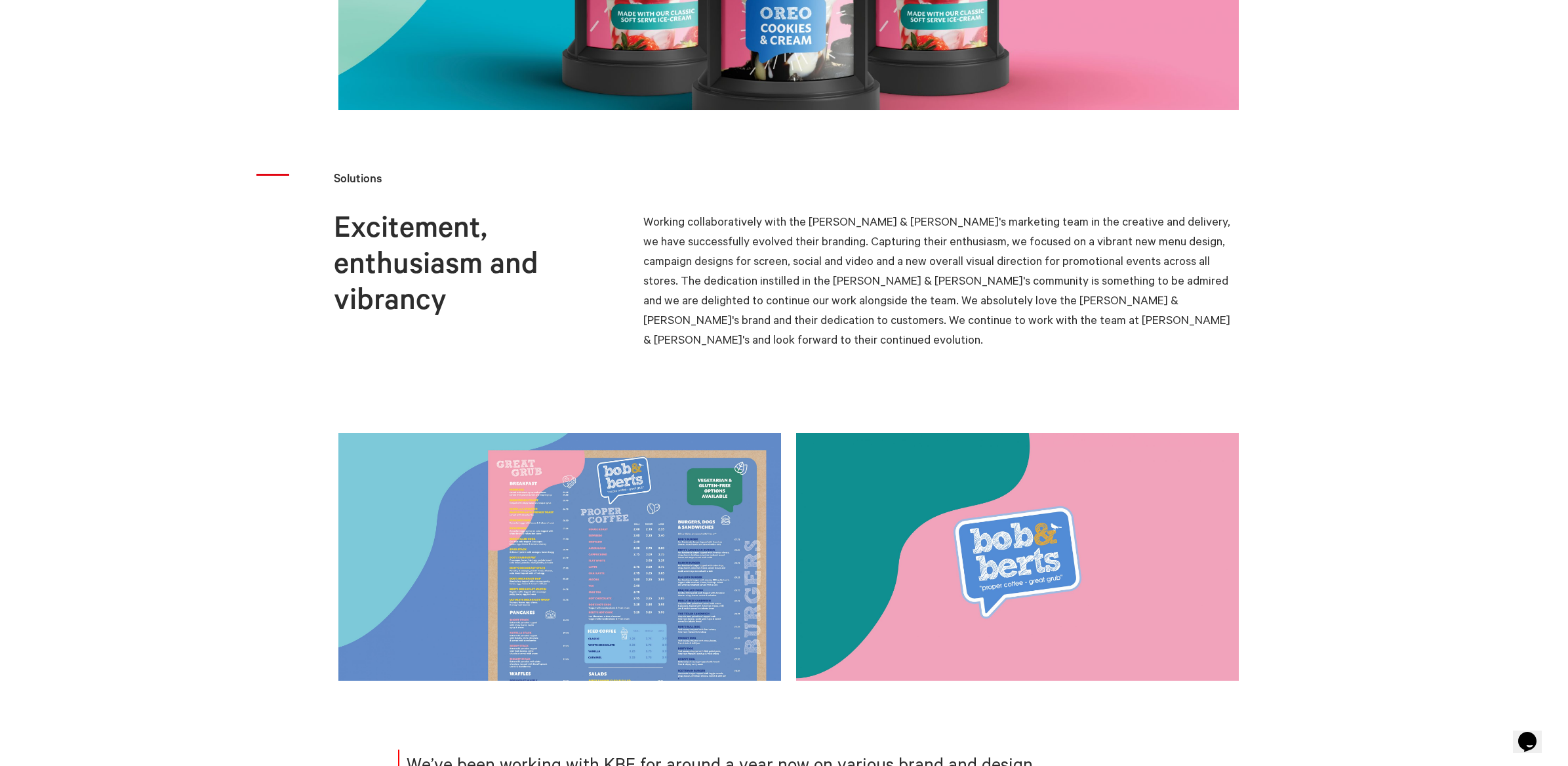
click at [1094, 530] on link at bounding box center [1025, 557] width 458 height 248
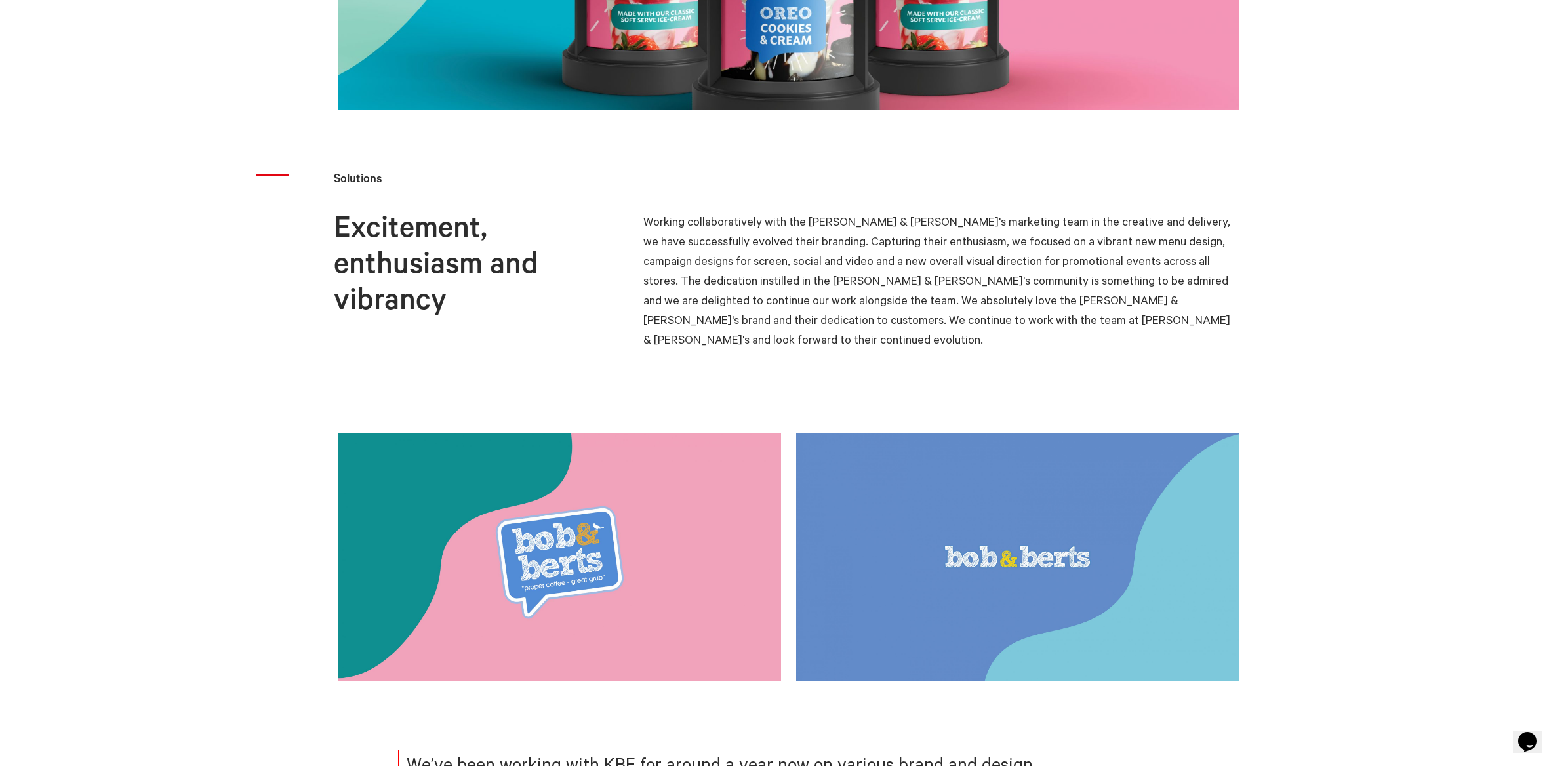
click at [1094, 530] on link at bounding box center [1025, 557] width 458 height 248
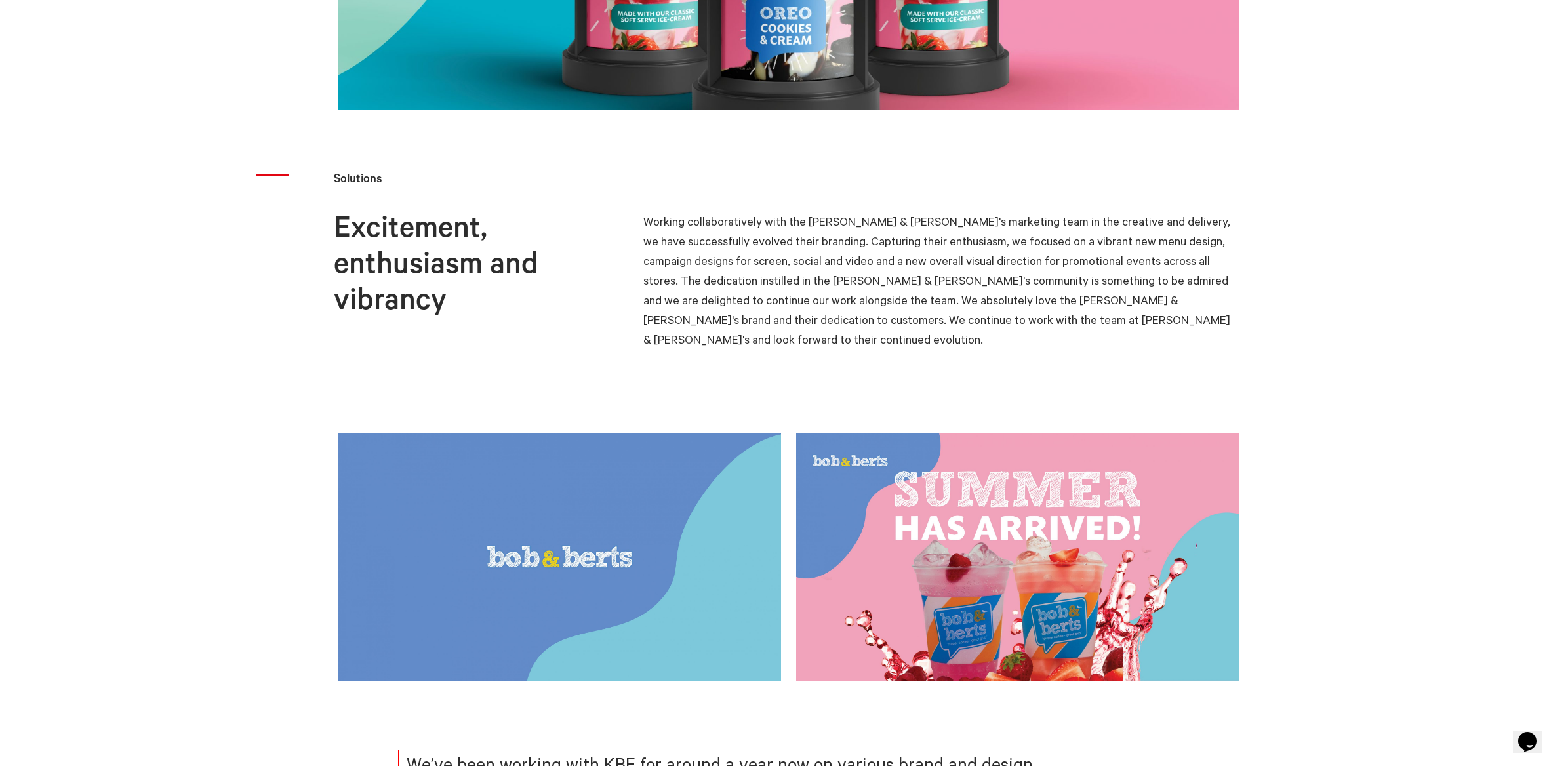
click at [1093, 531] on link at bounding box center [1025, 557] width 458 height 248
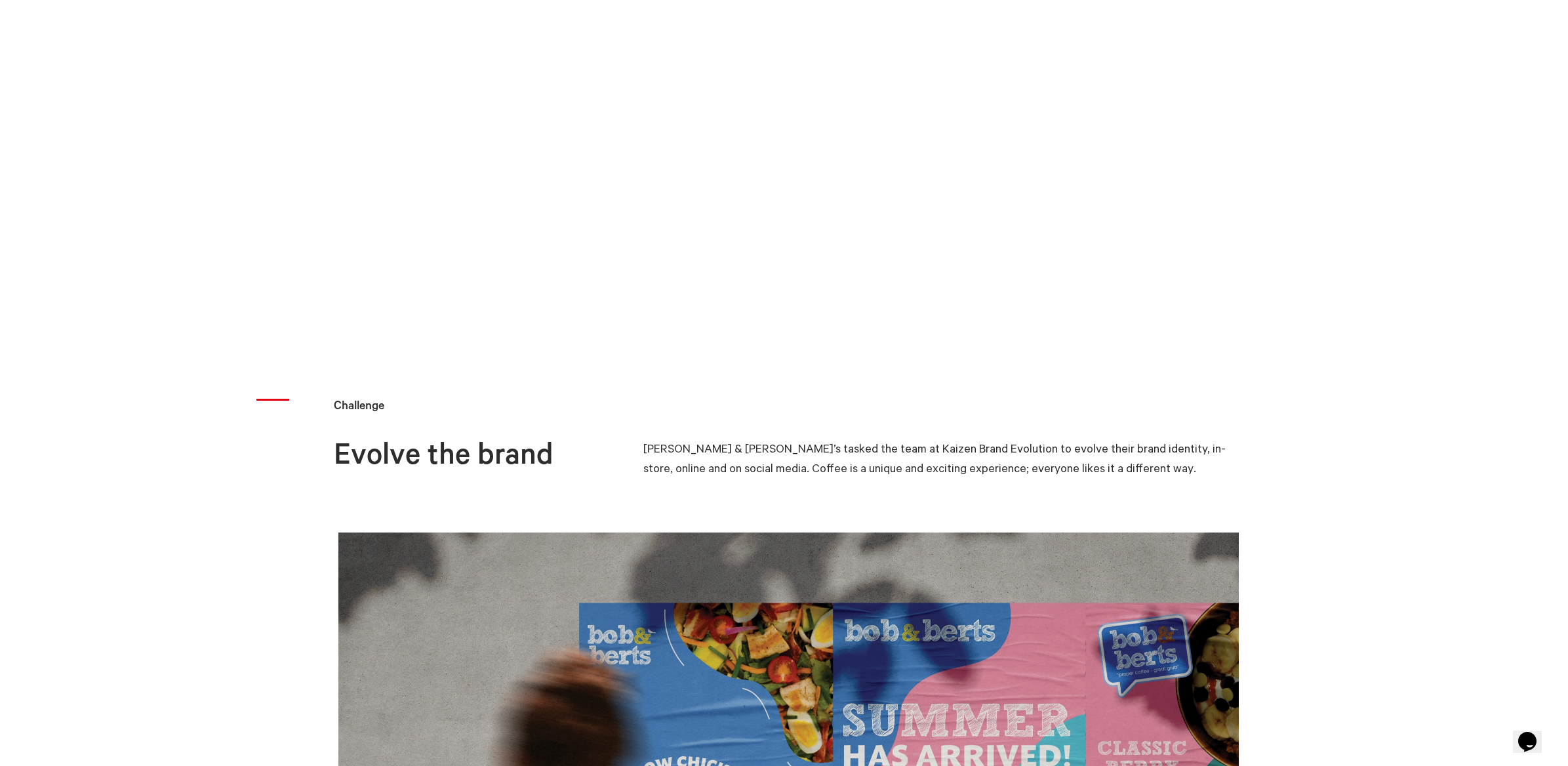
scroll to position [590, 0]
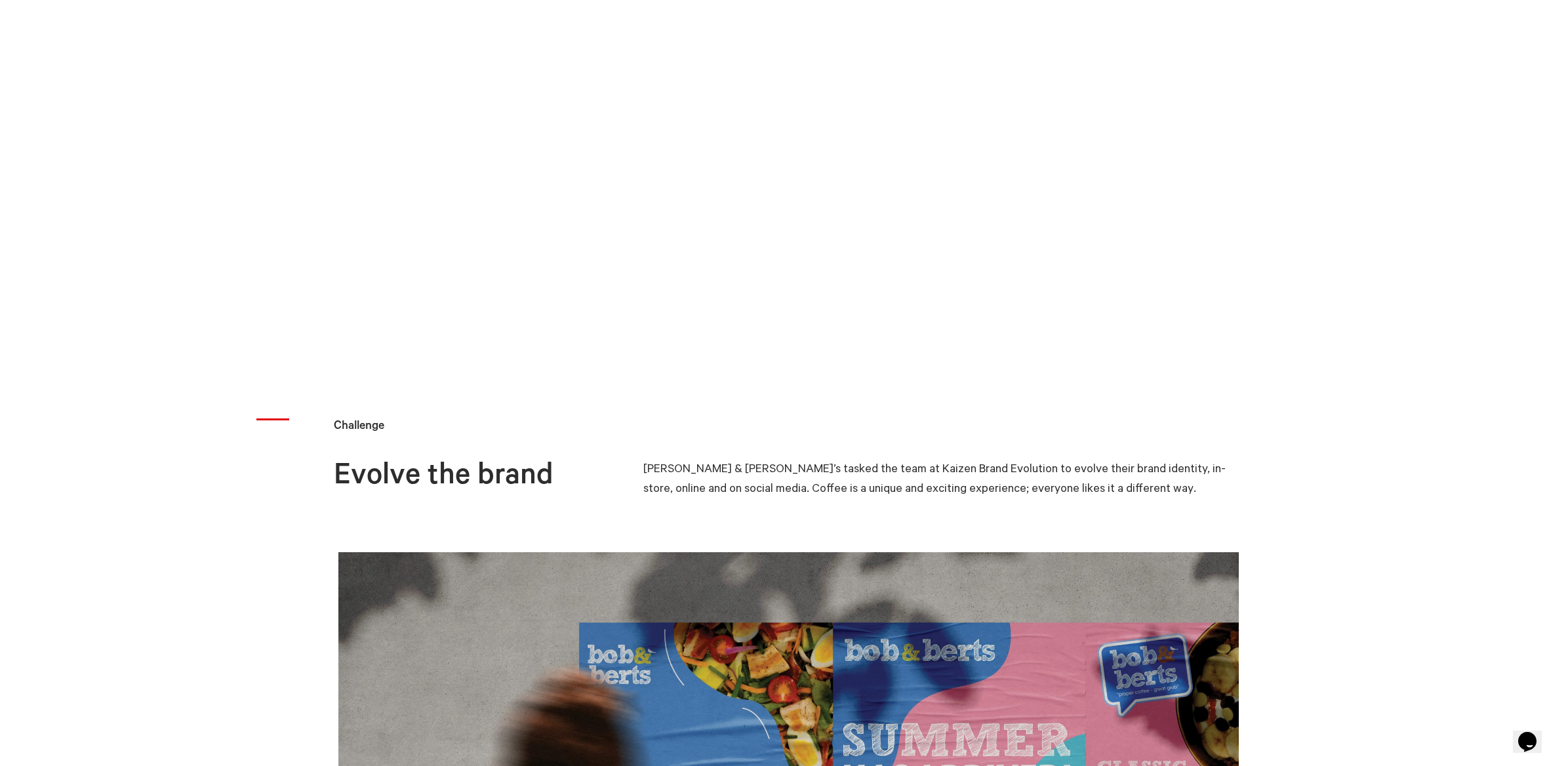
scroll to position [425, 0]
